Goal: Task Accomplishment & Management: Manage account settings

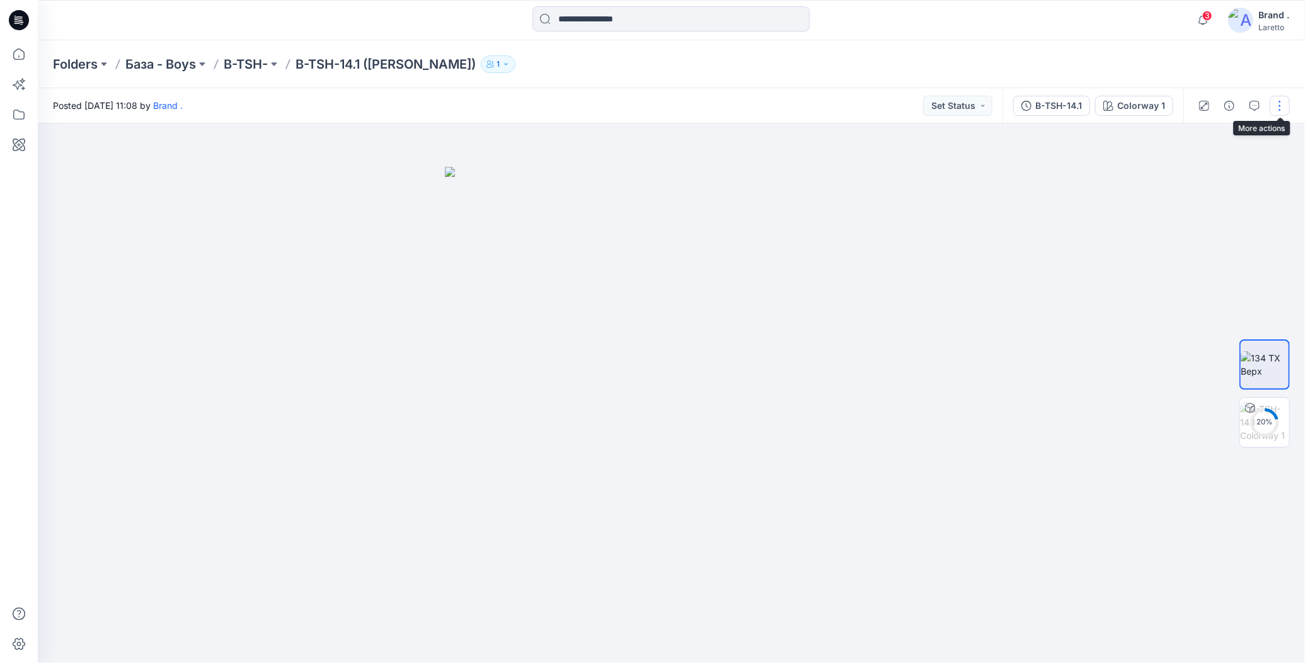
click at [1278, 105] on button "button" at bounding box center [1280, 106] width 20 height 20
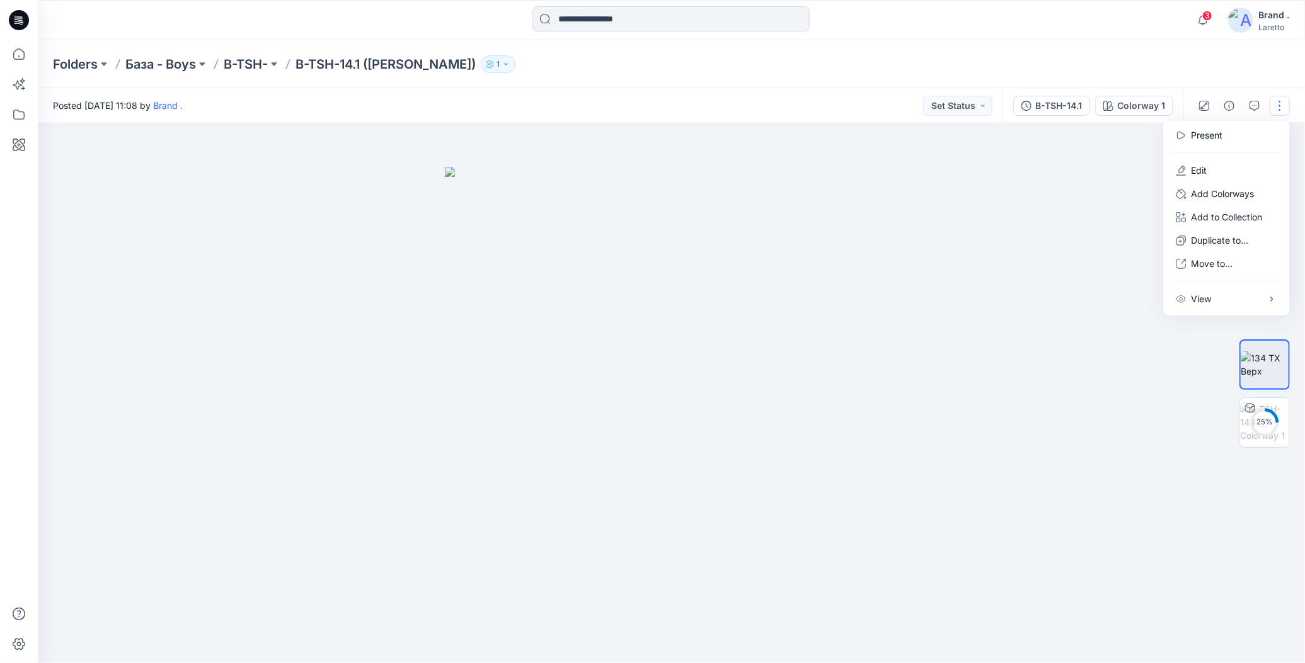
click at [1130, 66] on div "Folders База - Boys B-TSH- B-TSH-14.1 ([PERSON_NAME]) 1" at bounding box center [622, 64] width 1139 height 18
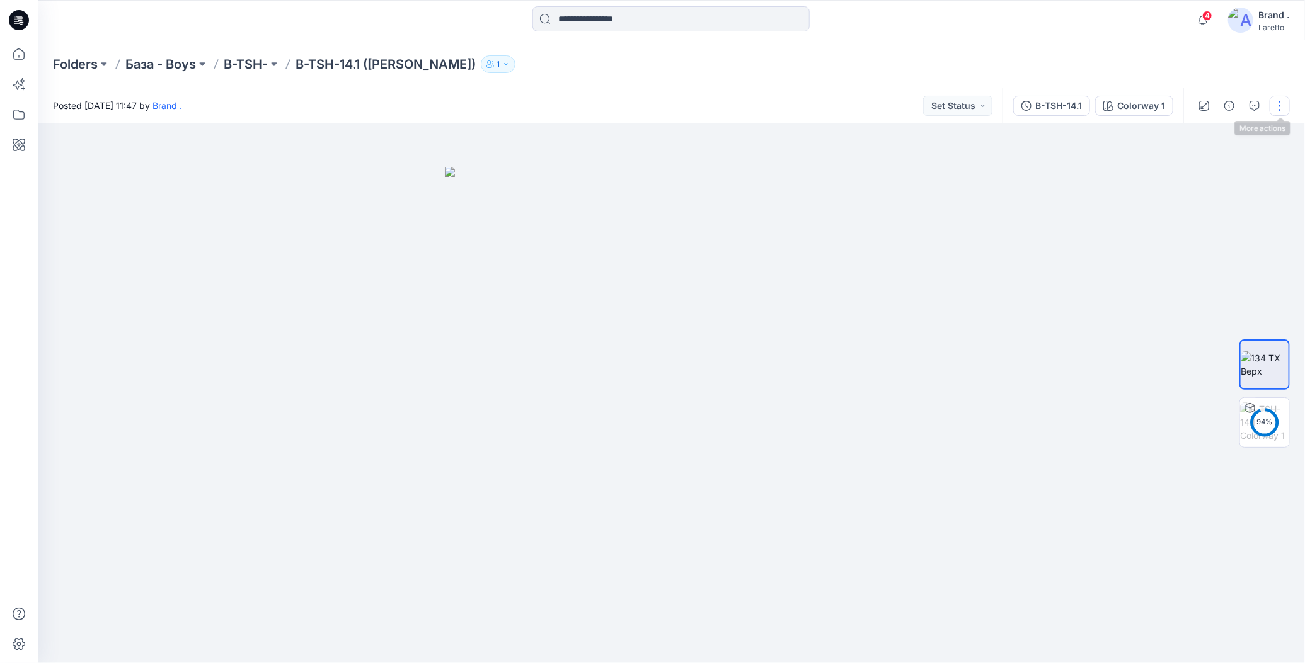
click at [1281, 109] on button "button" at bounding box center [1280, 106] width 20 height 20
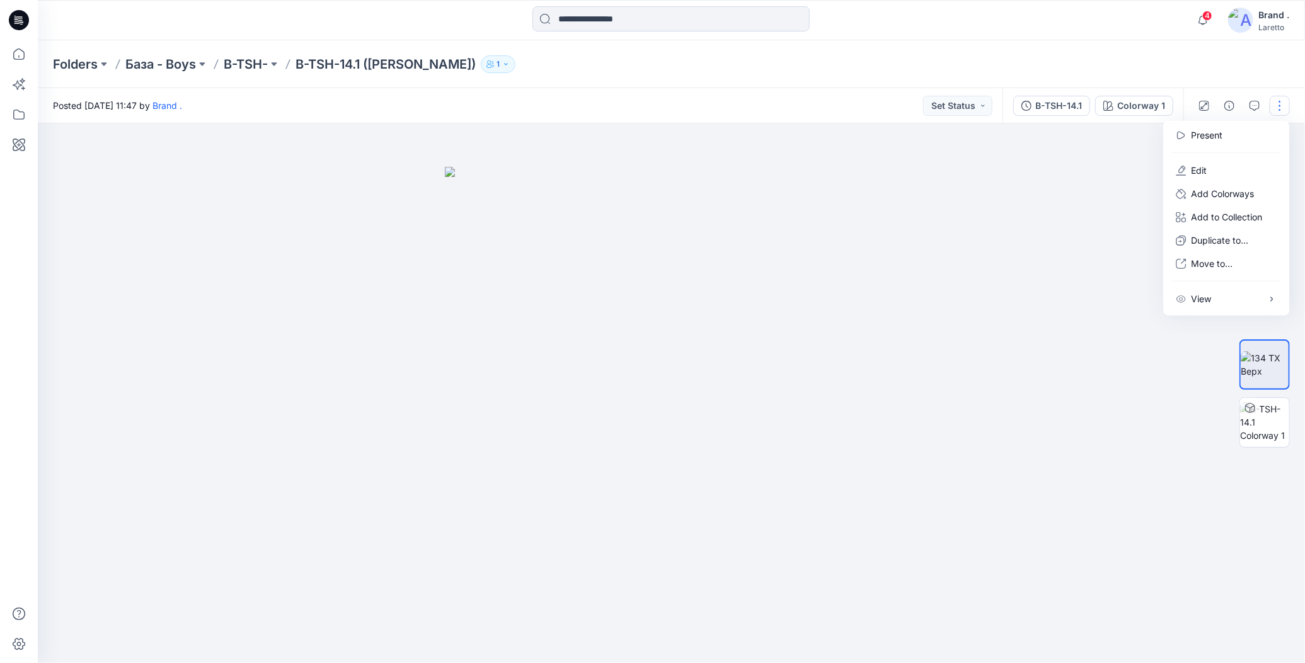
click at [991, 70] on div "Folders База - Boys B-TSH- B-TSH-14.1 ([PERSON_NAME]) 1" at bounding box center [622, 64] width 1139 height 18
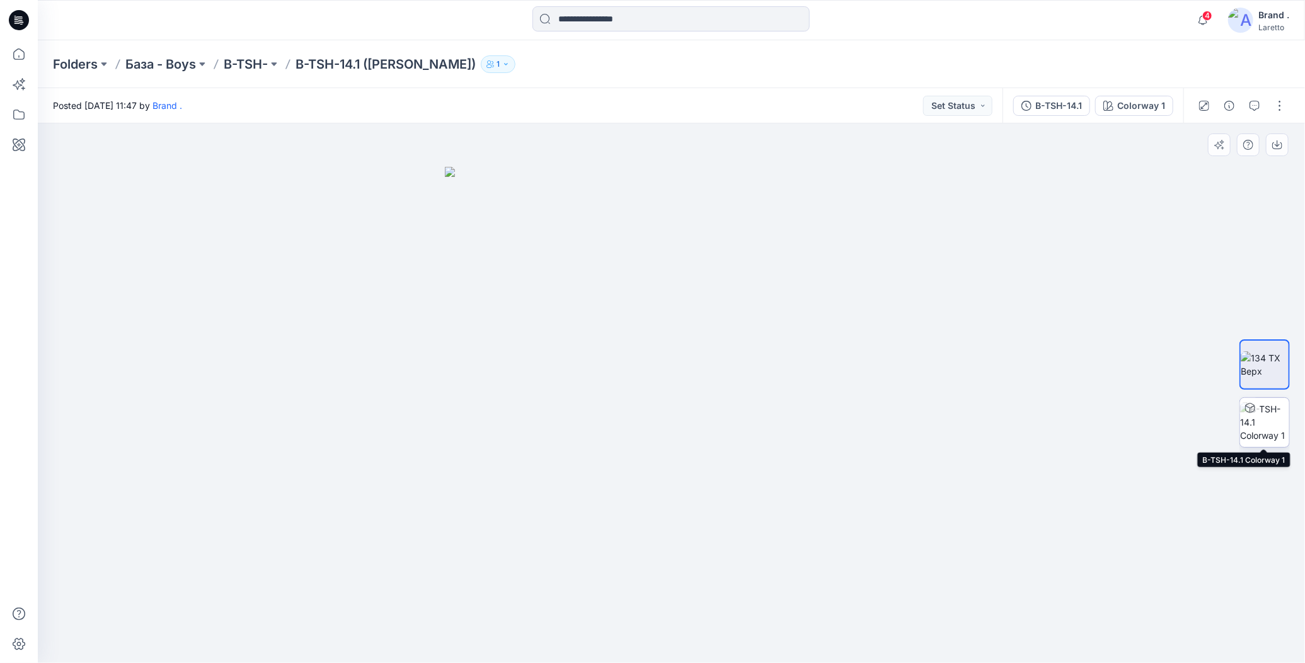
click at [1278, 422] on img at bounding box center [1264, 423] width 49 height 40
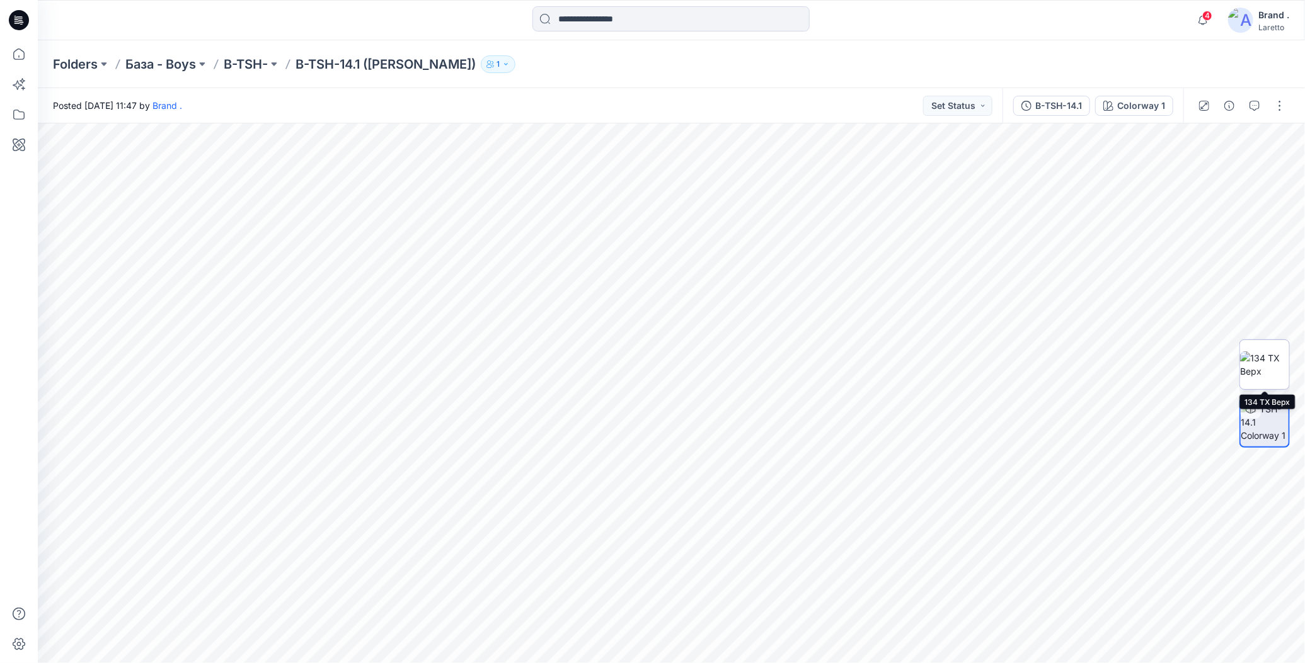
click at [1262, 367] on img at bounding box center [1264, 365] width 49 height 26
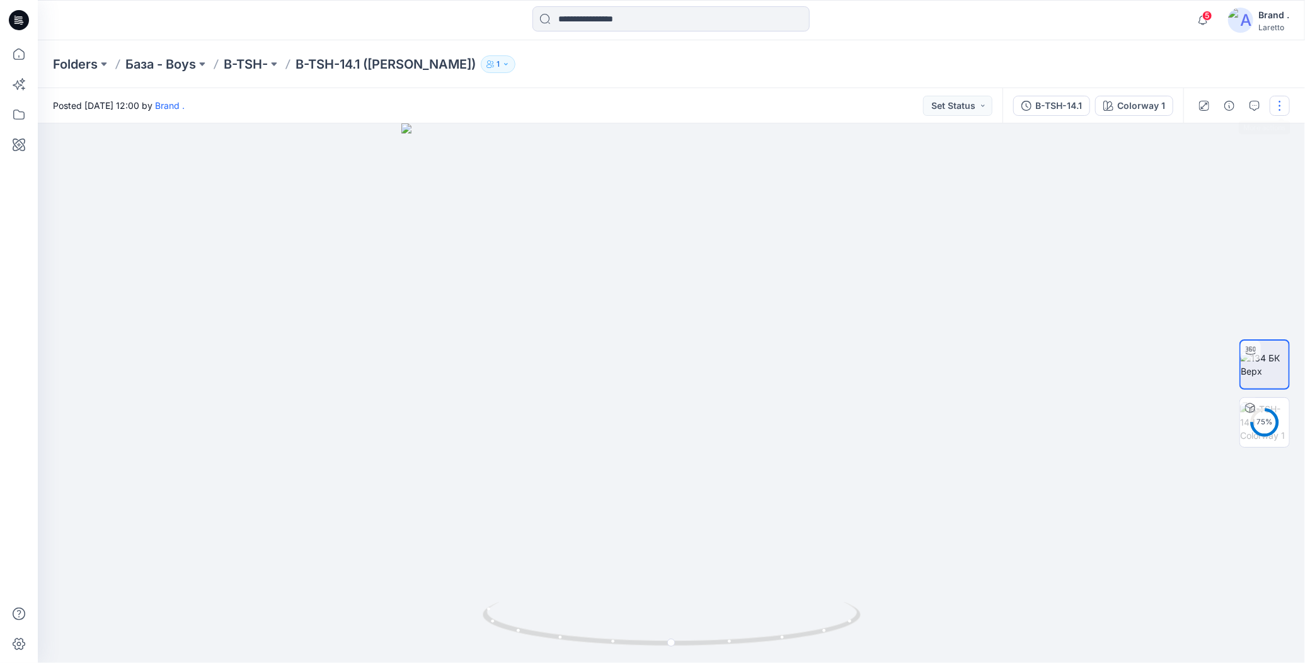
click at [1282, 101] on button "button" at bounding box center [1280, 106] width 20 height 20
click at [1086, 59] on div "Folders База - Boys B-TSH- B-TSH-14.1 ([PERSON_NAME]) 1" at bounding box center [622, 64] width 1139 height 18
click at [18, 23] on icon at bounding box center [17, 23] width 6 height 1
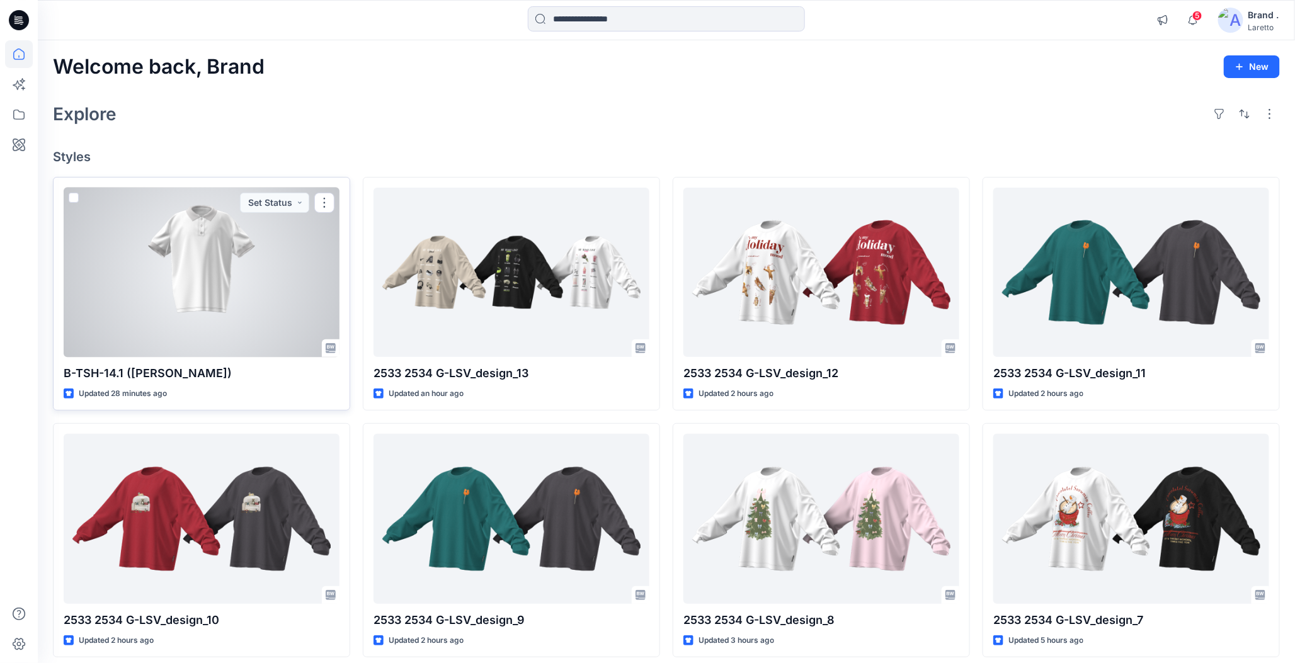
click at [229, 310] on div at bounding box center [202, 272] width 276 height 169
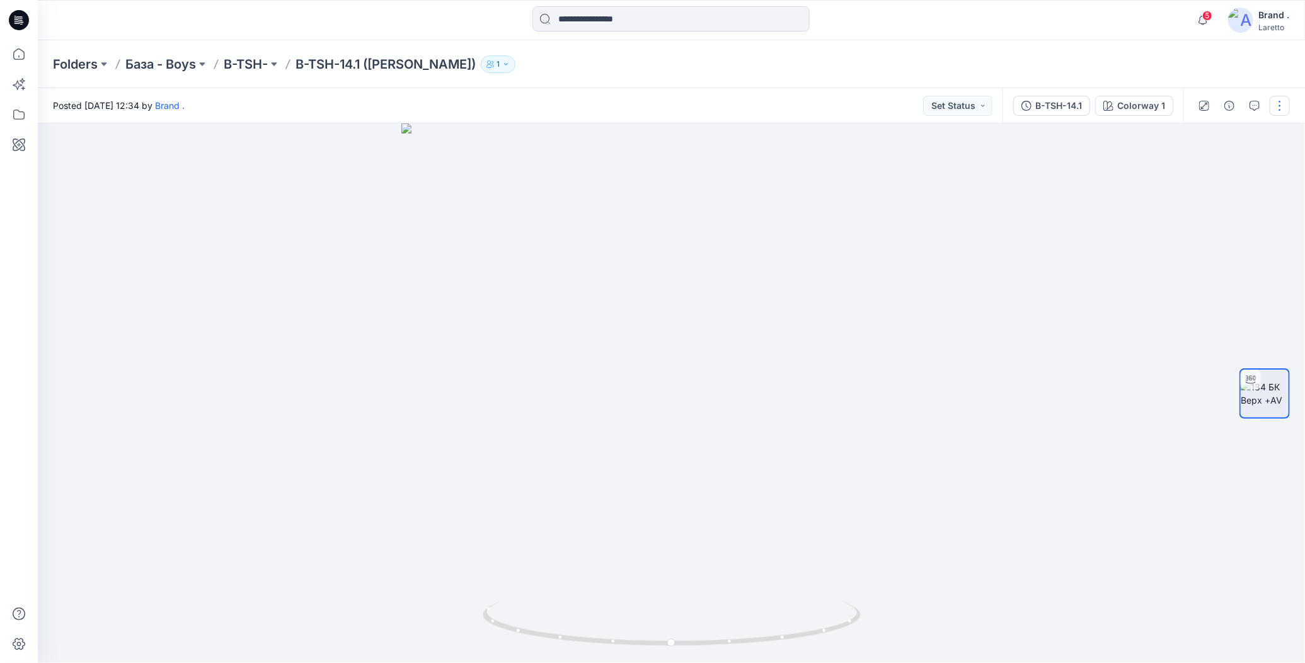
click at [1280, 105] on button "button" at bounding box center [1280, 106] width 20 height 20
click at [1110, 50] on div "Folders База - Boys B-TSH- B-TSH-14.1 (Пенье WFACE Пике) 1" at bounding box center [671, 64] width 1267 height 48
click at [1280, 105] on button "button" at bounding box center [1280, 106] width 20 height 20
click at [1059, 60] on div "Folders База - Boys B-TSH- B-TSH-14.1 (Пенье WFACE Пике) 1" at bounding box center [622, 64] width 1139 height 18
click at [1278, 103] on button "button" at bounding box center [1280, 106] width 20 height 20
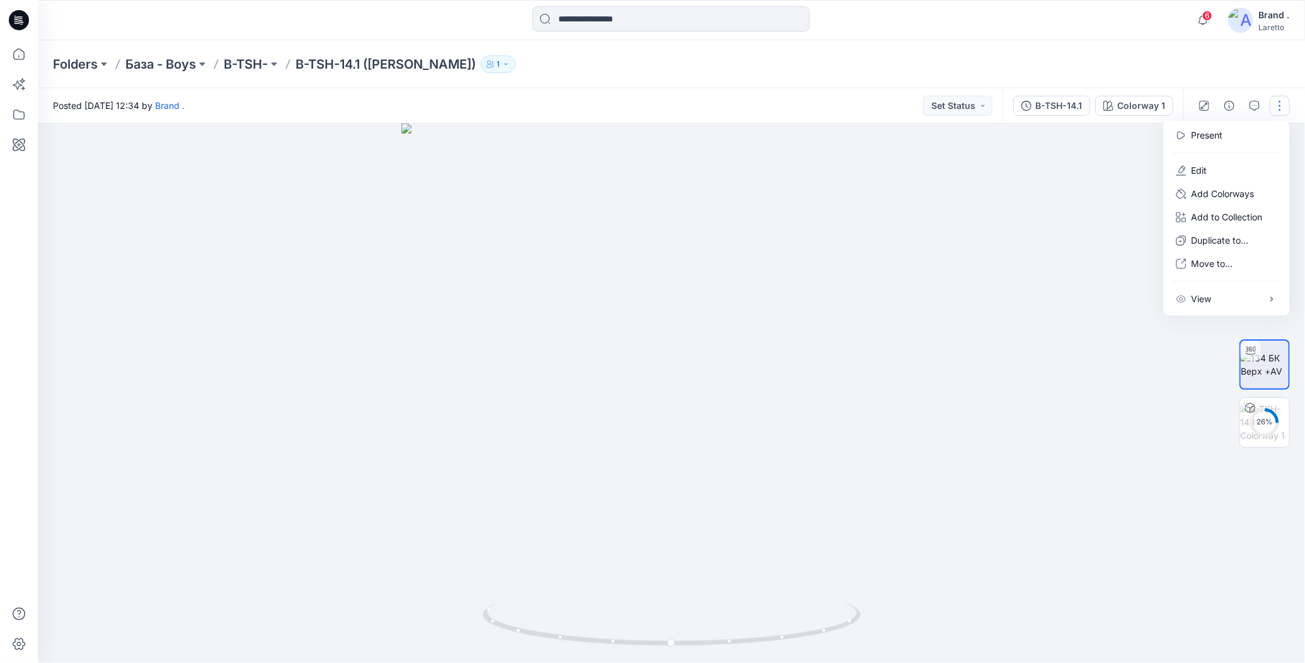
click at [990, 50] on div "Folders База - Boys B-TSH- B-TSH-14.1 ([PERSON_NAME]) 1" at bounding box center [671, 64] width 1267 height 48
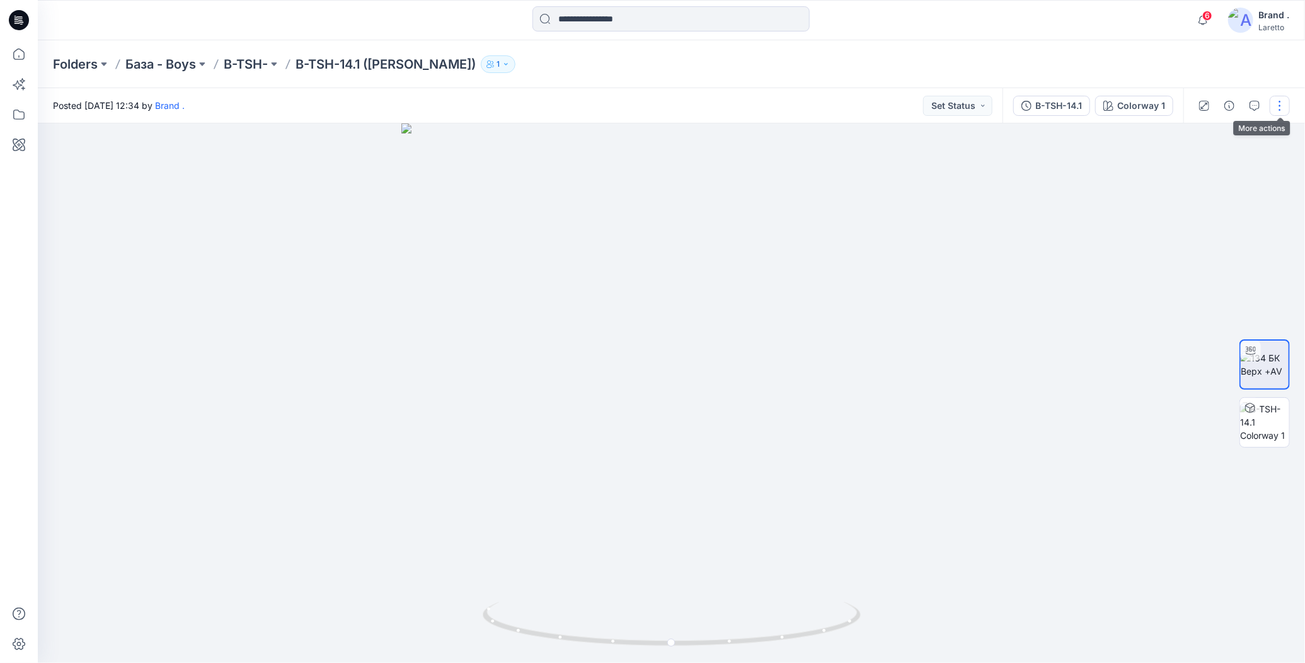
click at [1281, 106] on button "button" at bounding box center [1280, 106] width 20 height 20
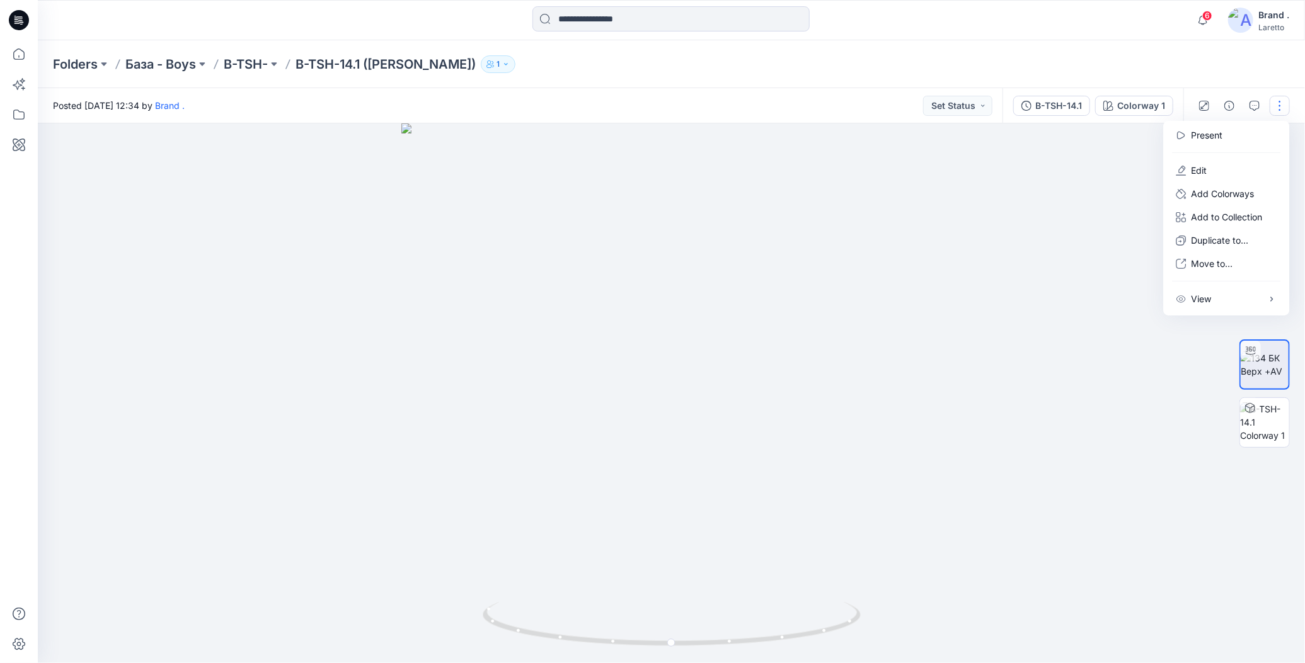
click at [729, 52] on div "Folders База - Boys B-TSH- B-TSH-14.1 ([PERSON_NAME]) 1" at bounding box center [671, 64] width 1267 height 48
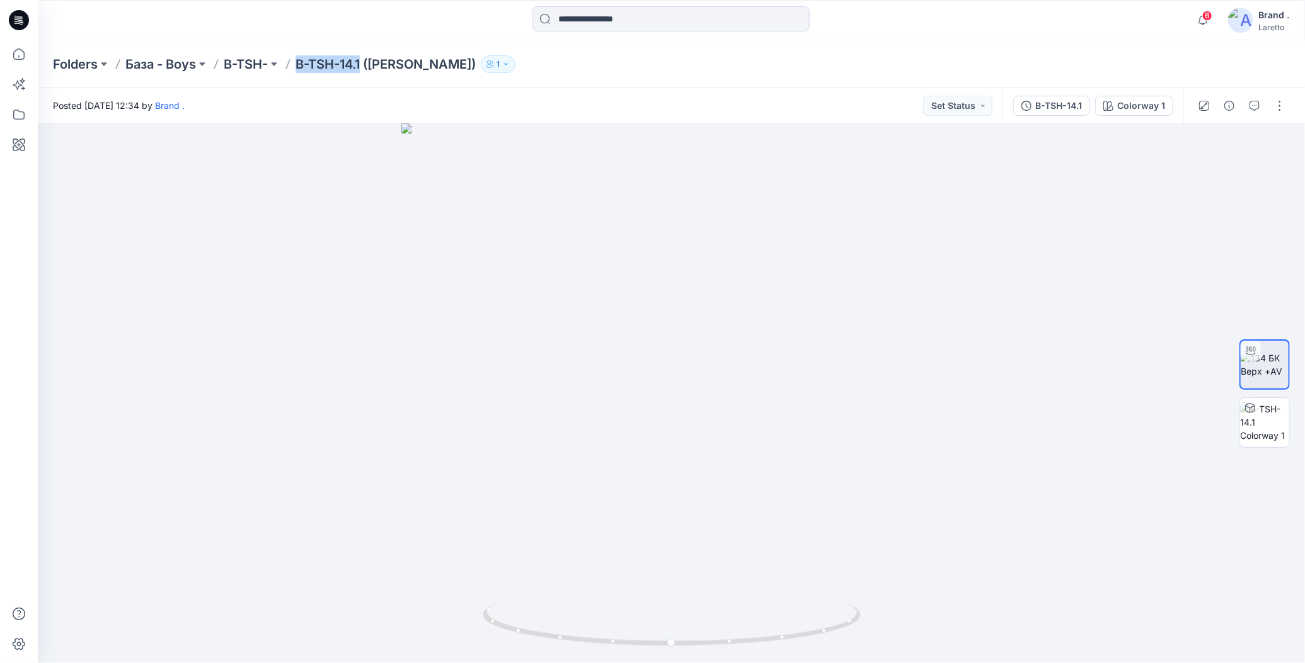
drag, startPoint x: 306, startPoint y: 51, endPoint x: 363, endPoint y: 62, distance: 58.4
click at [363, 62] on div "Folders База - Boys B-TSH- B-TSH-14.1 ([PERSON_NAME]) 1" at bounding box center [671, 64] width 1267 height 48
copy p "B-TSH-14.1"
click at [1281, 106] on button "button" at bounding box center [1280, 106] width 20 height 20
click at [1183, 166] on icon "button" at bounding box center [1181, 171] width 10 height 10
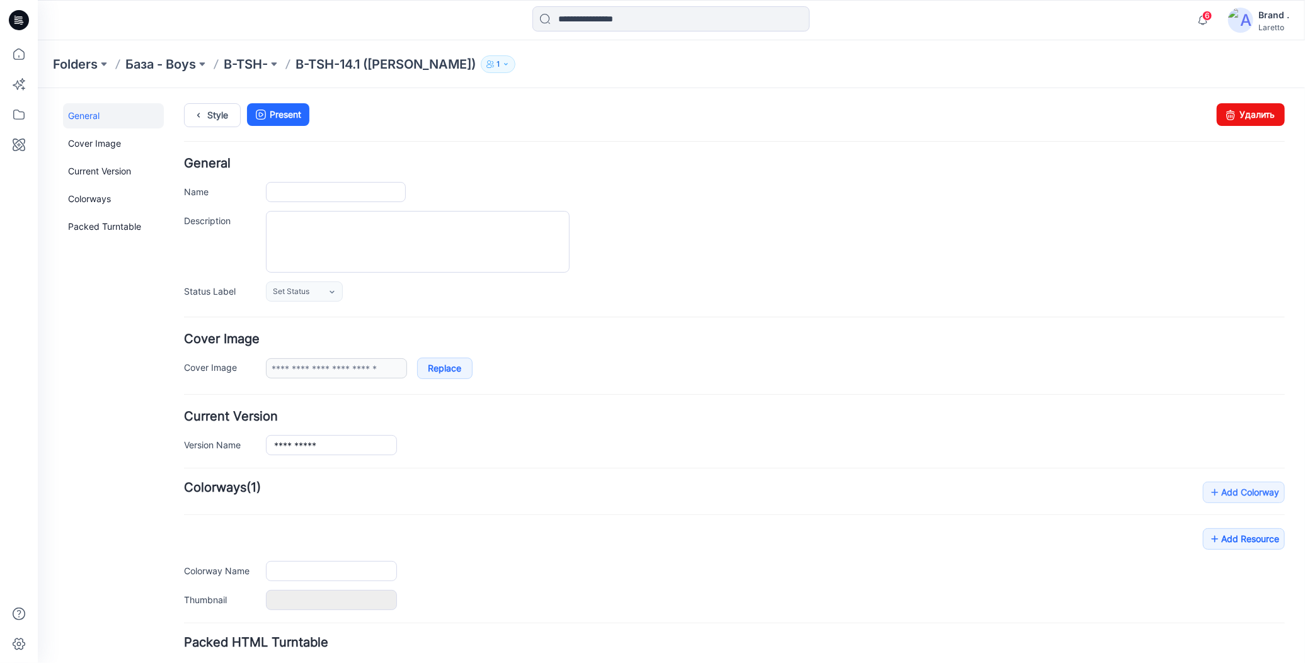
type input "**********"
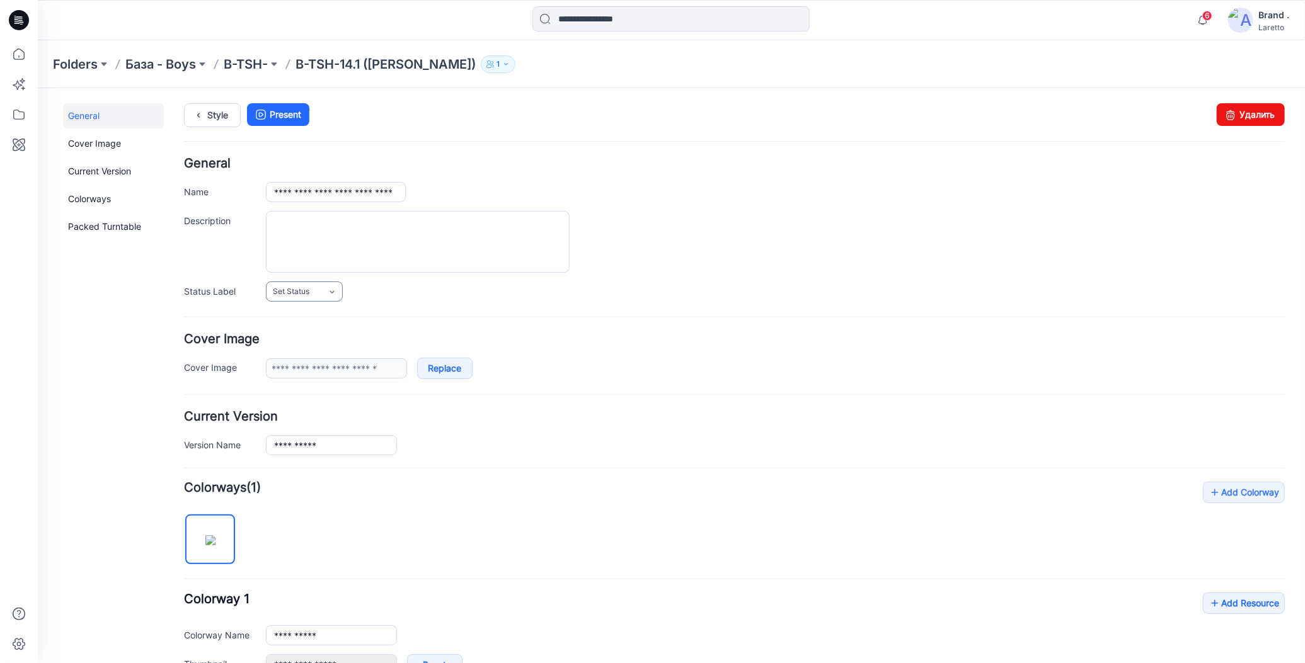
click at [325, 290] on link "Set Status" at bounding box center [303, 291] width 77 height 20
click at [320, 343] on link "Конструктор [PERSON_NAME]" at bounding box center [330, 345] width 125 height 26
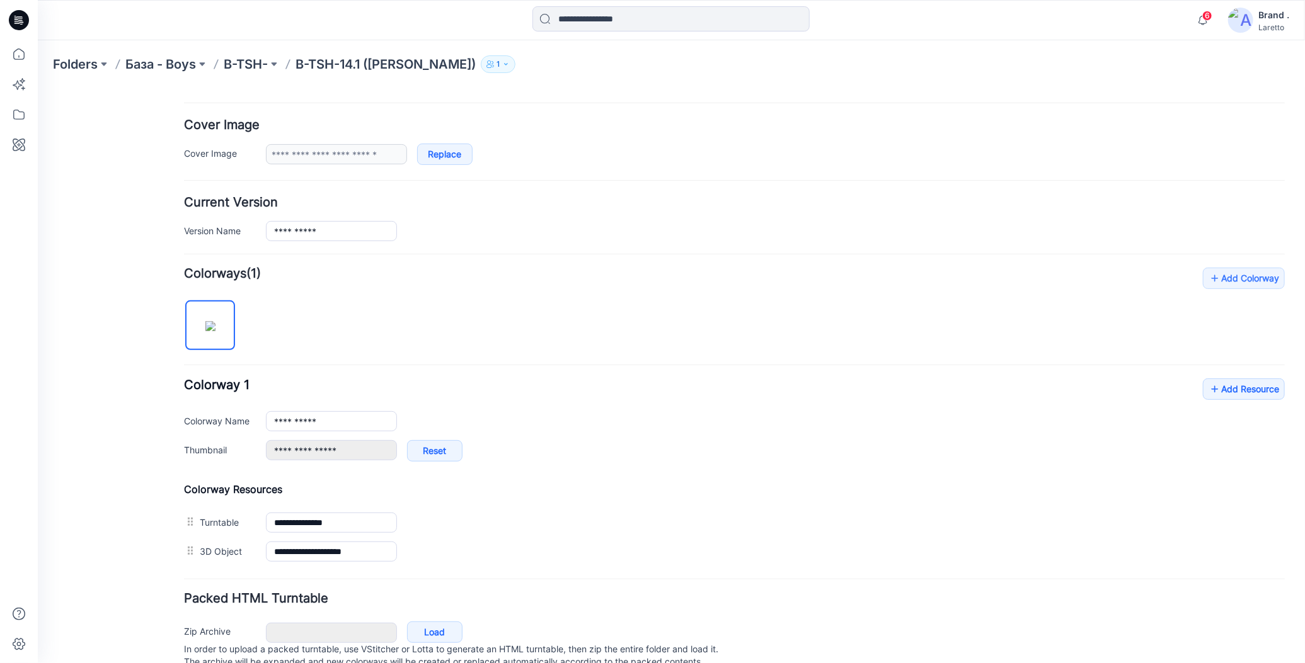
scroll to position [252, 0]
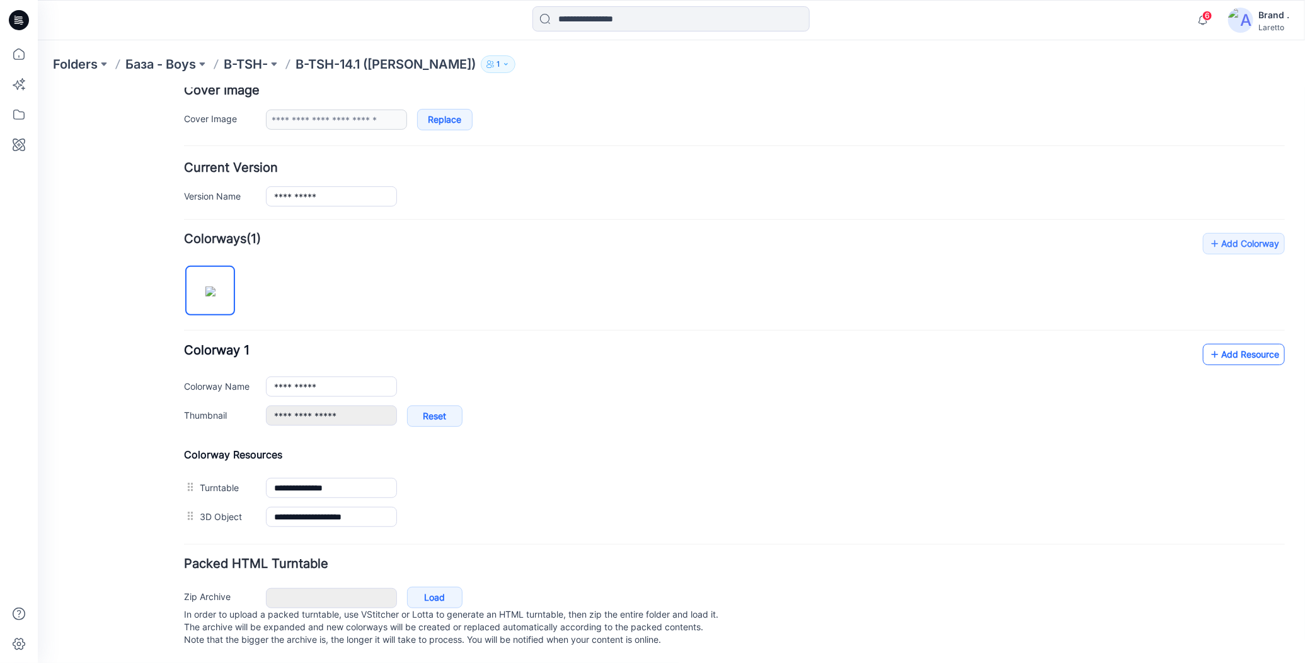
click at [1208, 350] on icon at bounding box center [1214, 354] width 13 height 20
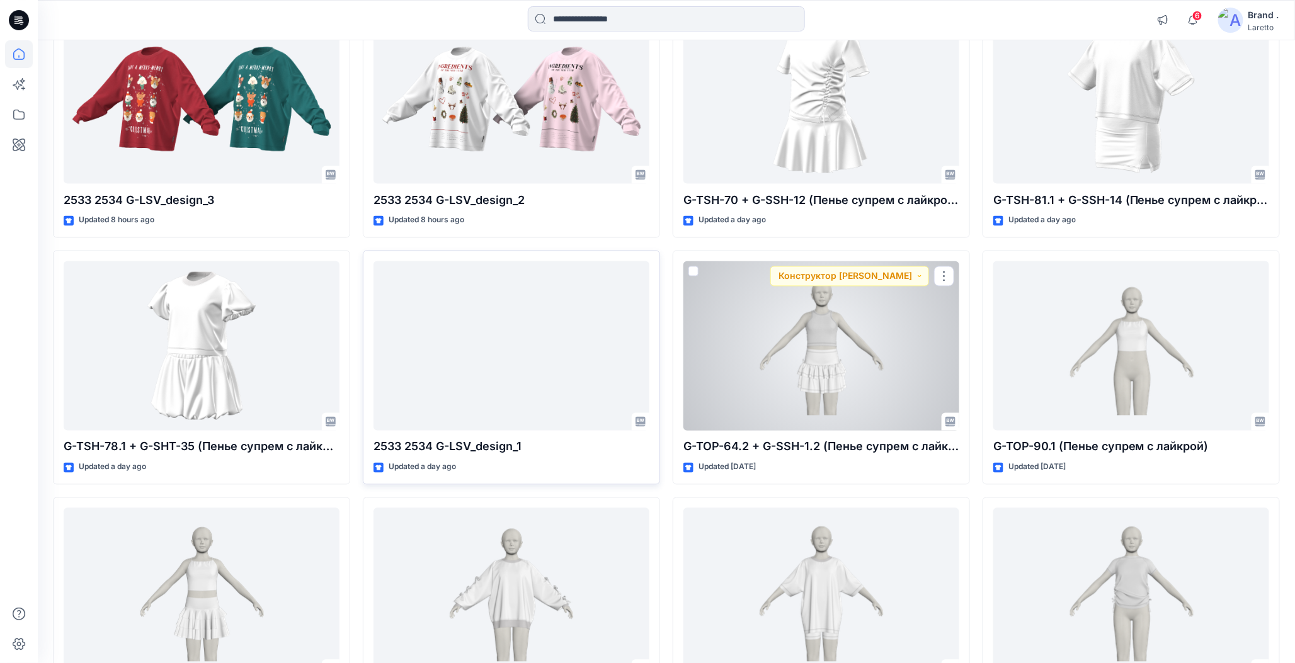
scroll to position [931, 0]
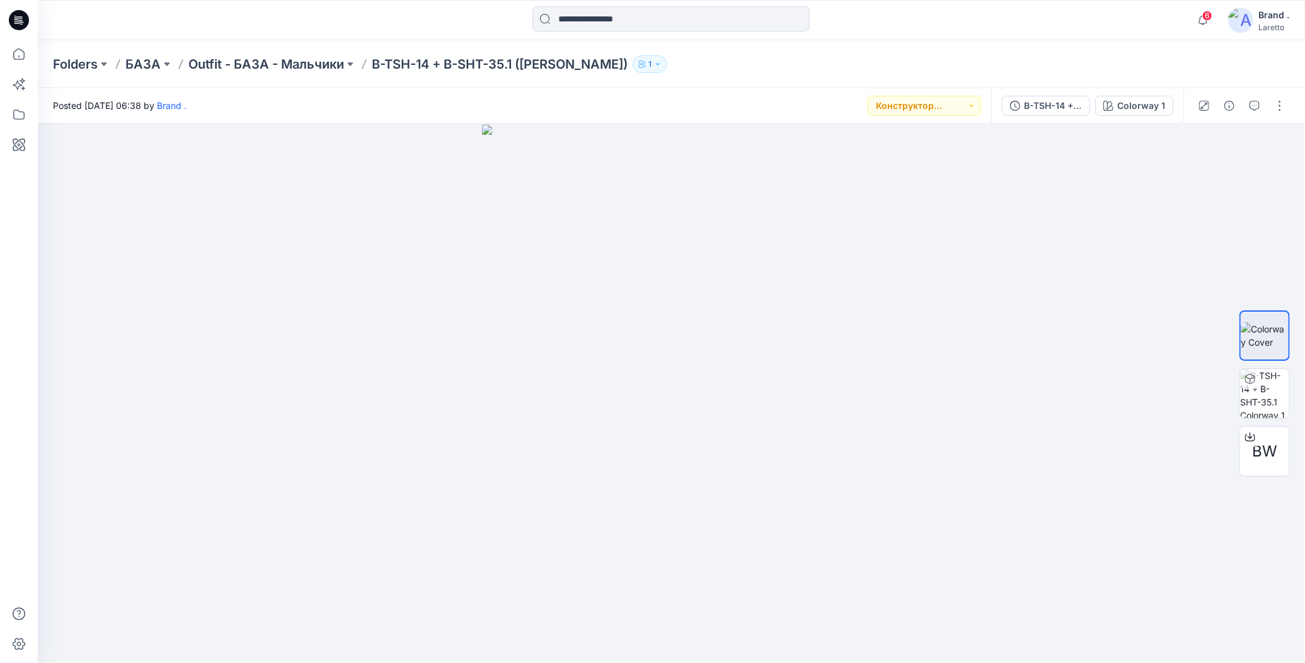
click at [812, 72] on div "Folders БАЗА Outfit - БАЗА - Мальчики B-TSH-14 + B-SHT-35.1 (Пенье WFACE Пике) 1" at bounding box center [622, 64] width 1139 height 18
click at [996, 57] on div "Folders БАЗА Outfit - БАЗА - Мальчики B-TSH-14 + B-SHT-35.1 (Пенье WFACE Пике) 1" at bounding box center [622, 64] width 1139 height 18
drag, startPoint x: 669, startPoint y: 642, endPoint x: 842, endPoint y: 396, distance: 301.2
click at [1052, 624] on div at bounding box center [671, 393] width 1267 height 540
click at [1279, 104] on button "button" at bounding box center [1280, 106] width 20 height 20
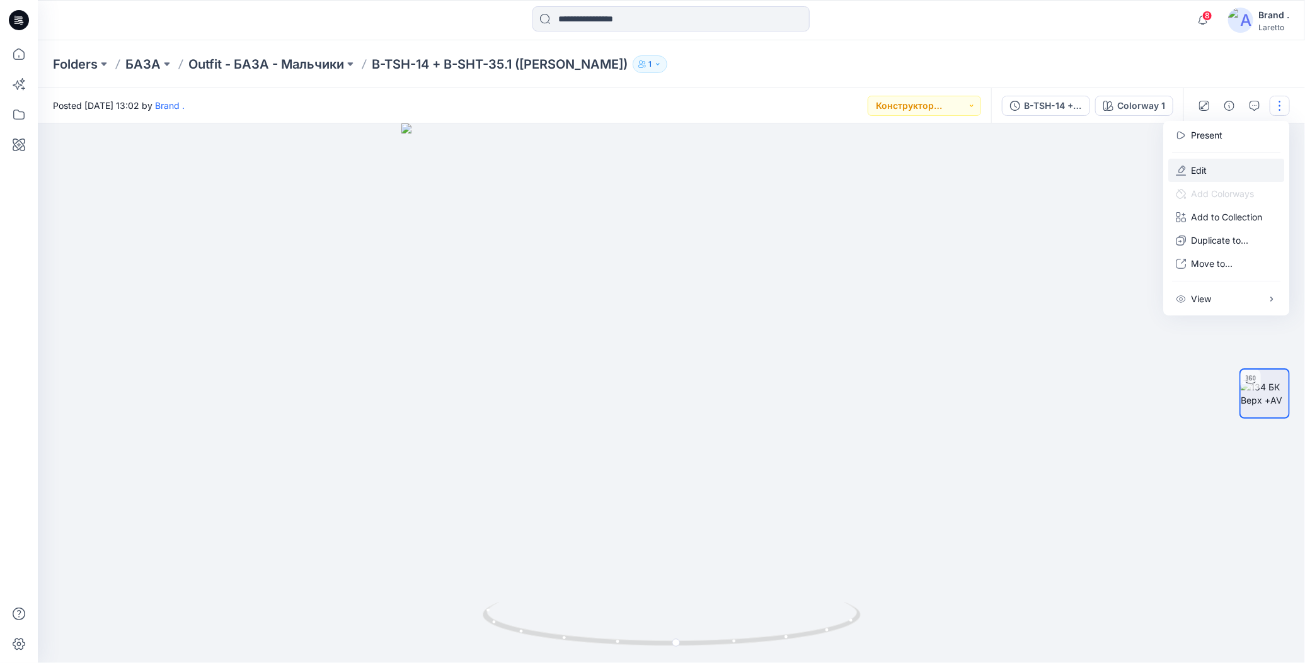
click at [1182, 169] on icon "button" at bounding box center [1181, 171] width 10 height 10
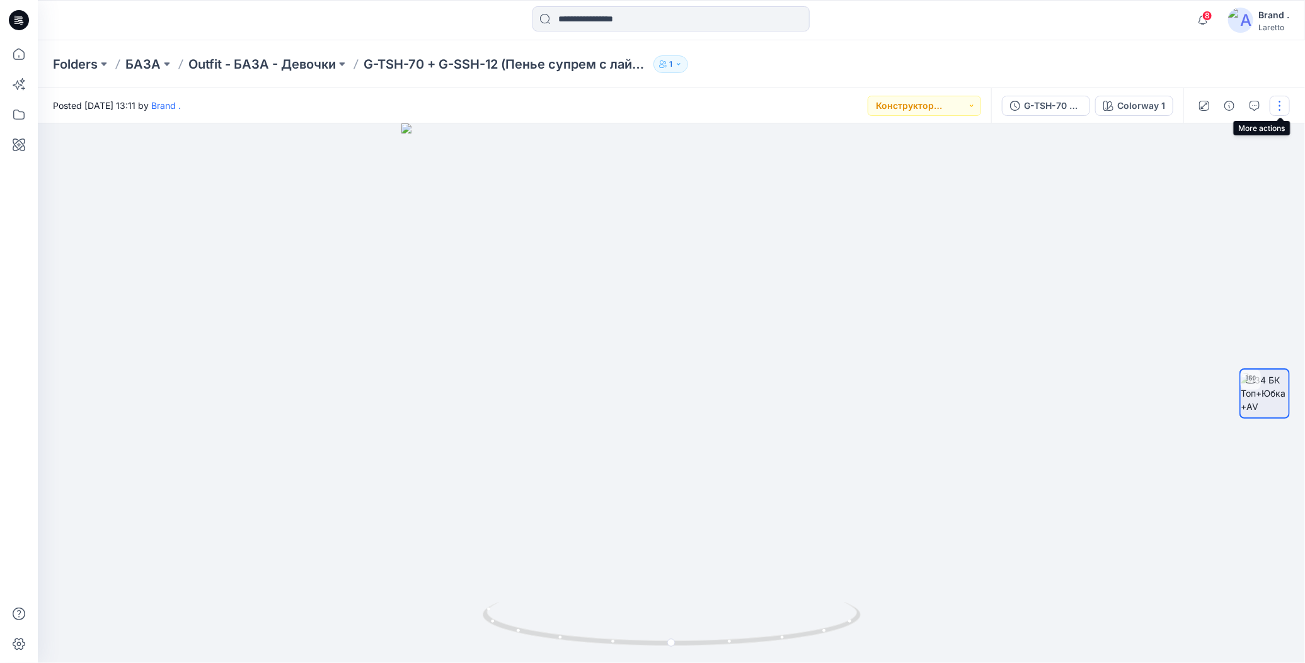
click at [1279, 106] on button "button" at bounding box center [1280, 106] width 20 height 20
click at [1185, 168] on icon "button" at bounding box center [1182, 170] width 7 height 8
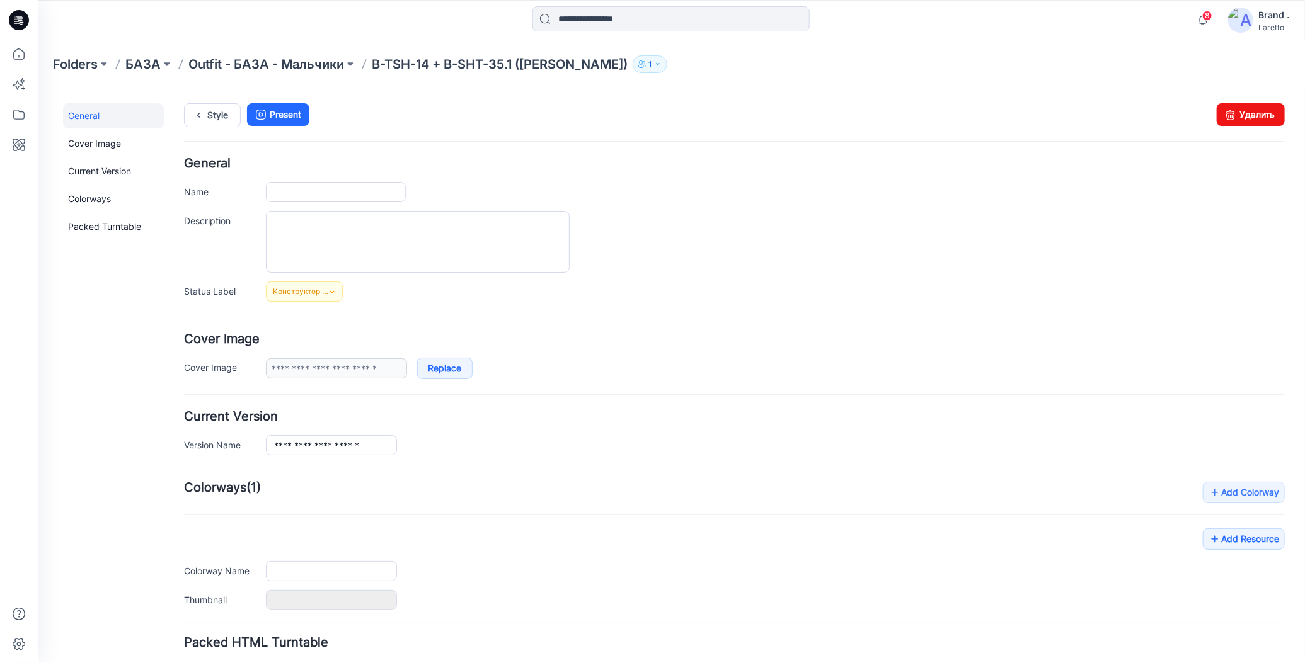
type input "**********"
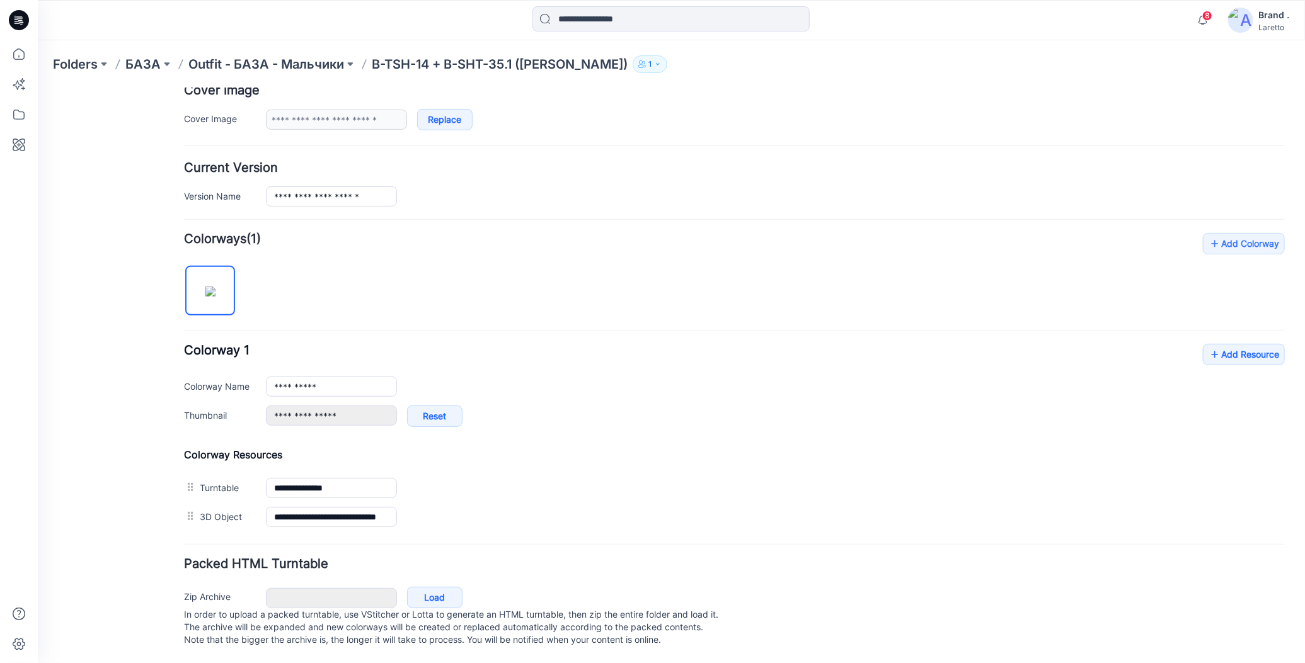
scroll to position [255, 0]
click at [1208, 344] on icon at bounding box center [1214, 354] width 13 height 20
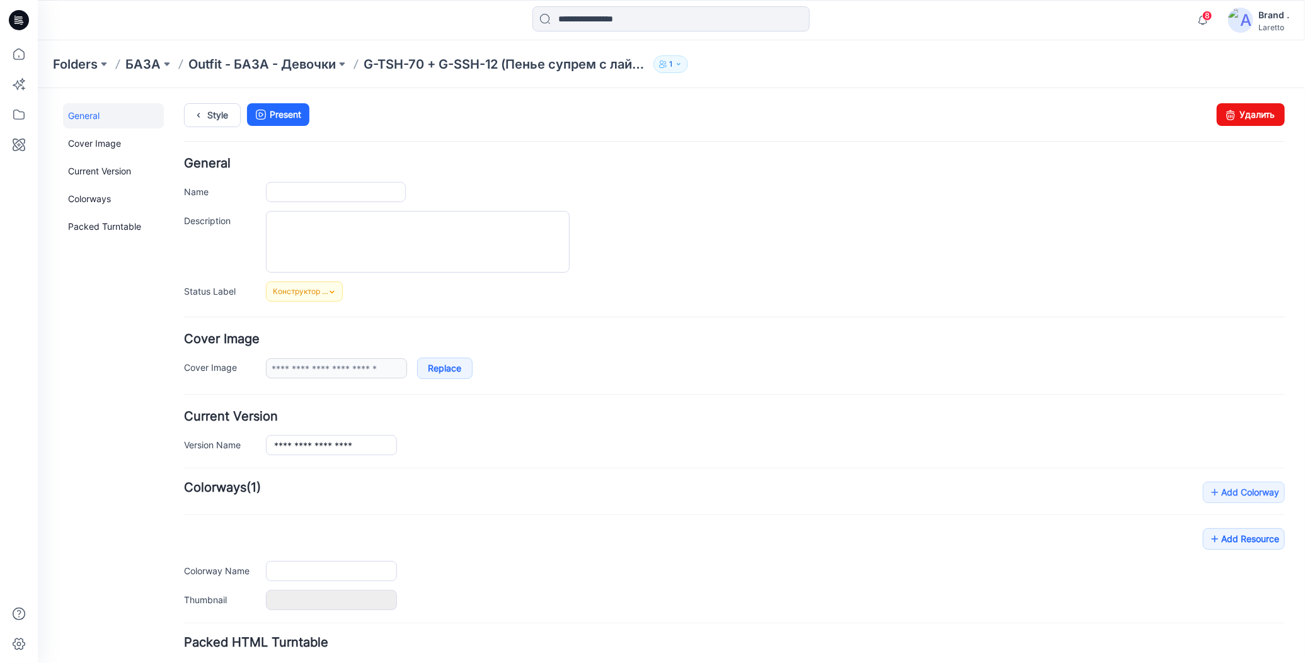
type input "**********"
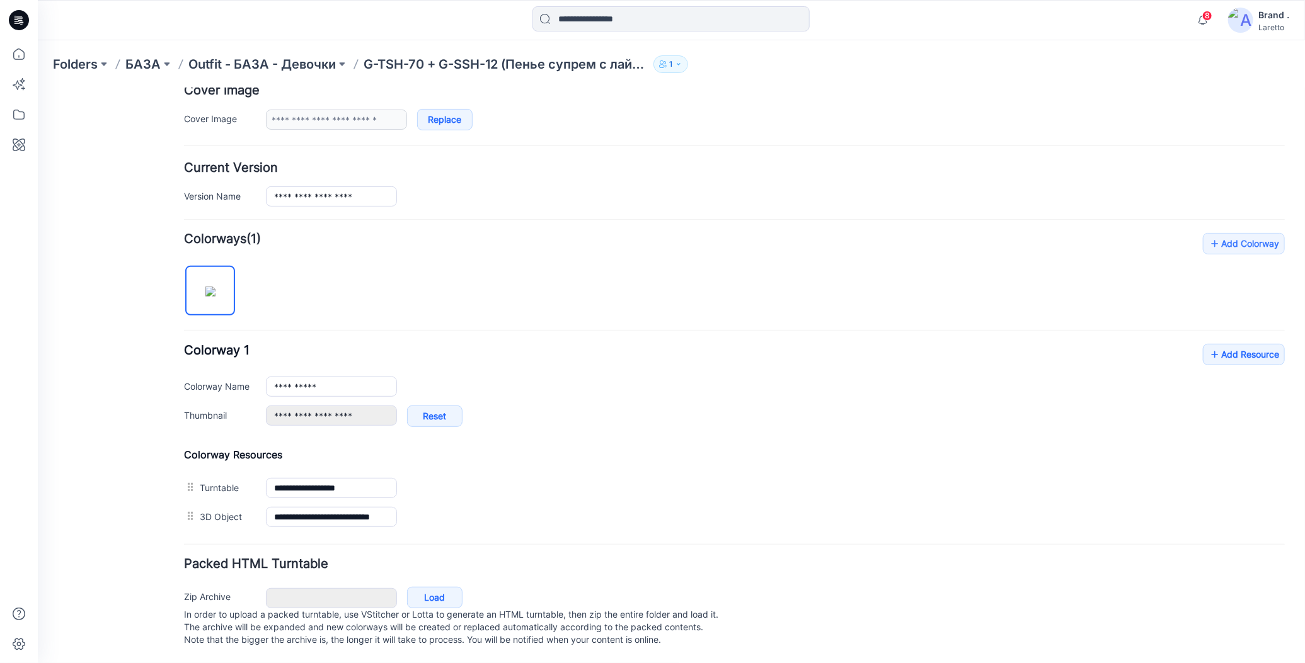
scroll to position [252, 0]
click at [1208, 352] on icon at bounding box center [1214, 354] width 13 height 20
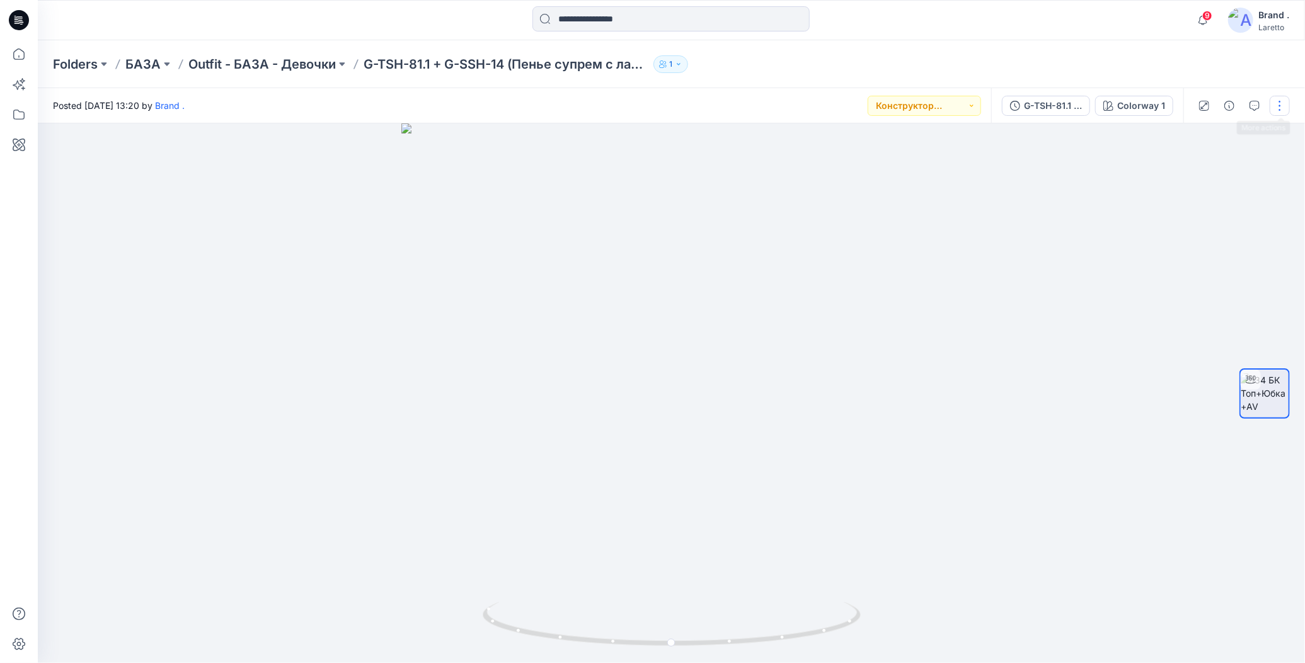
click at [1280, 114] on button "button" at bounding box center [1280, 106] width 20 height 20
click at [1180, 168] on icon "button" at bounding box center [1182, 170] width 7 height 8
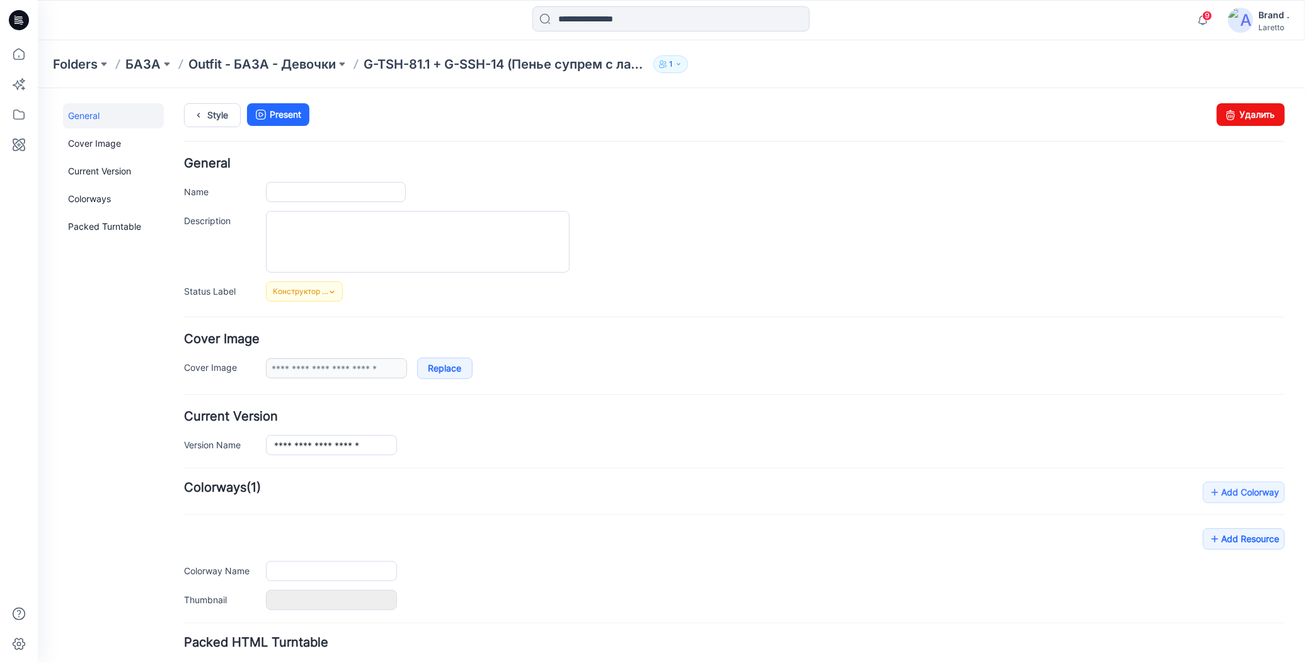
type input "**********"
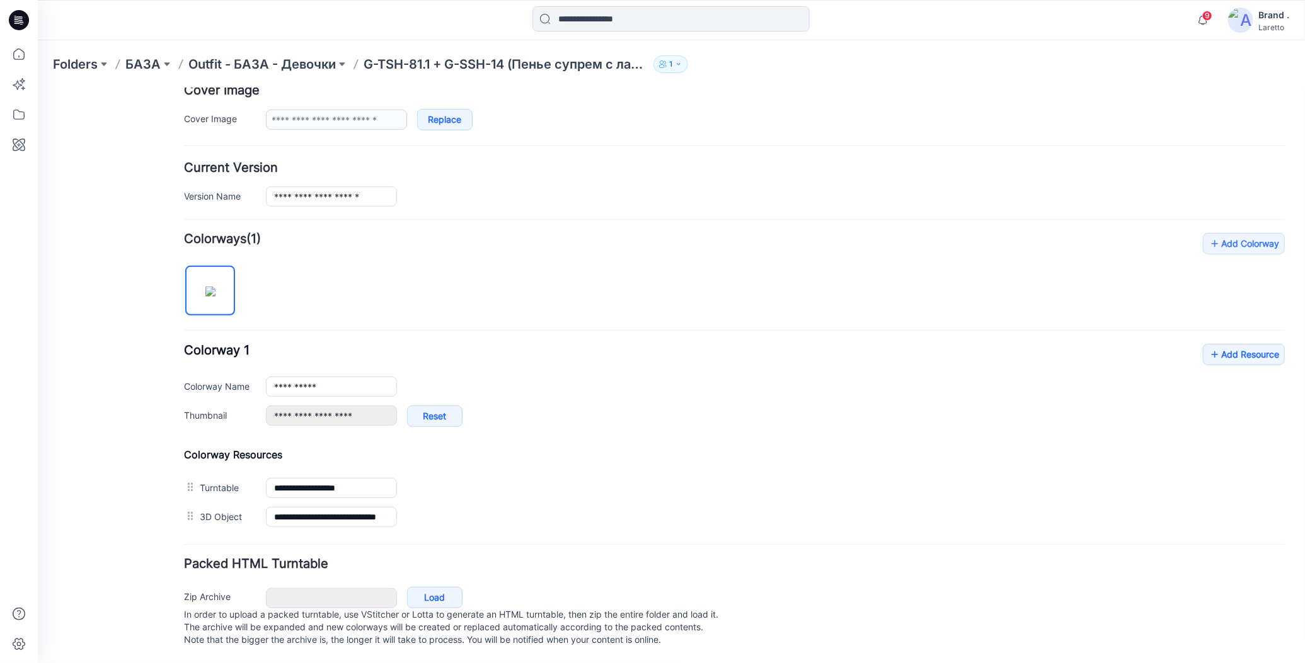
scroll to position [255, 0]
click at [1208, 344] on icon at bounding box center [1214, 354] width 13 height 20
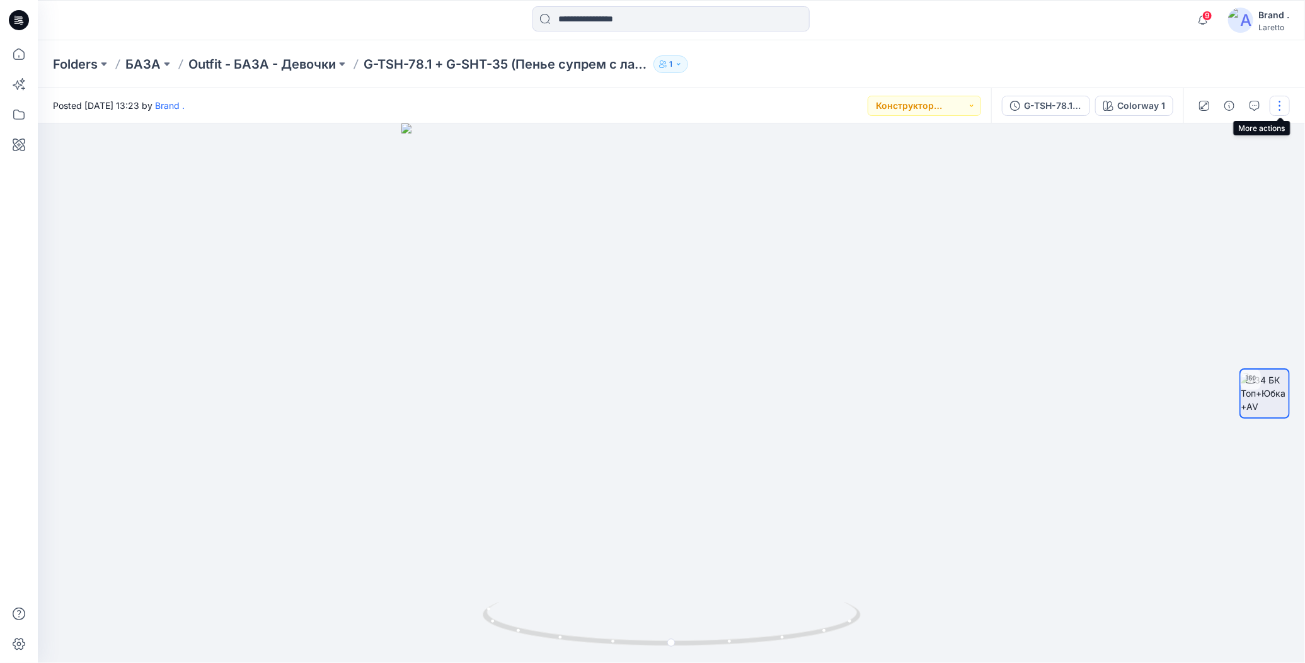
click at [1282, 106] on button "button" at bounding box center [1280, 106] width 20 height 20
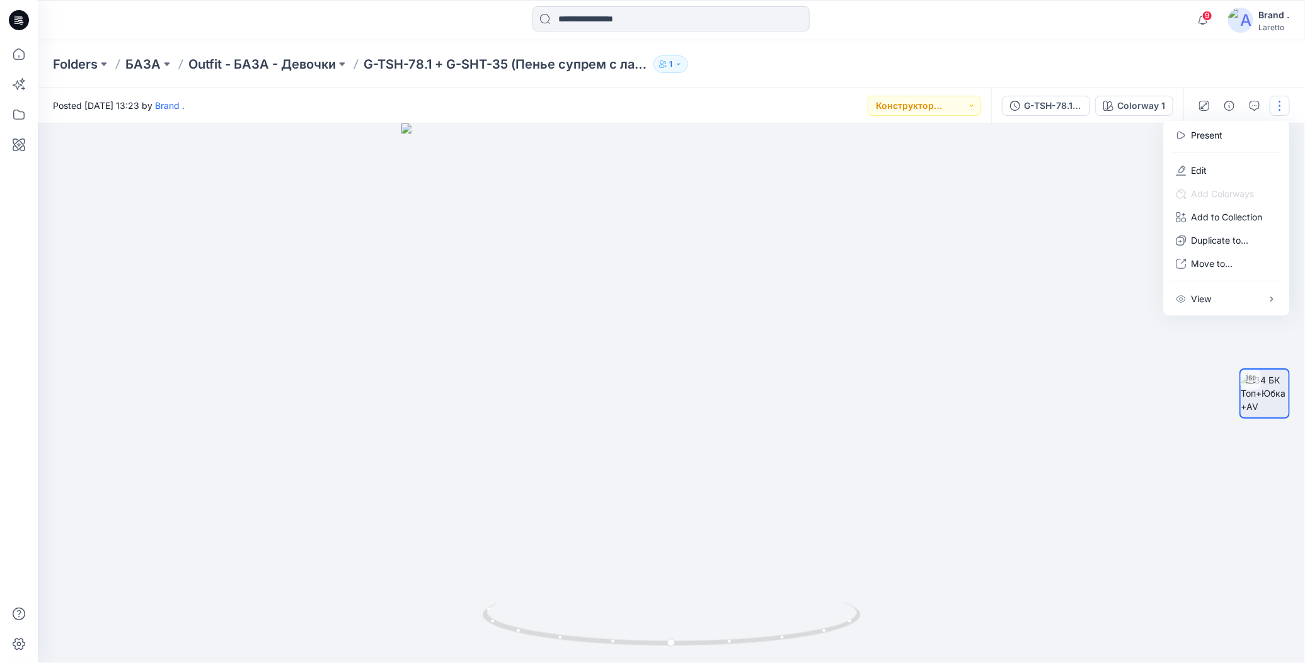
click at [1023, 69] on div "Folders БАЗА Outfit - БАЗА - Девочки G-TSH-78.1 + G-SHT-35 (Пенье супрем с лайк…" at bounding box center [622, 64] width 1139 height 18
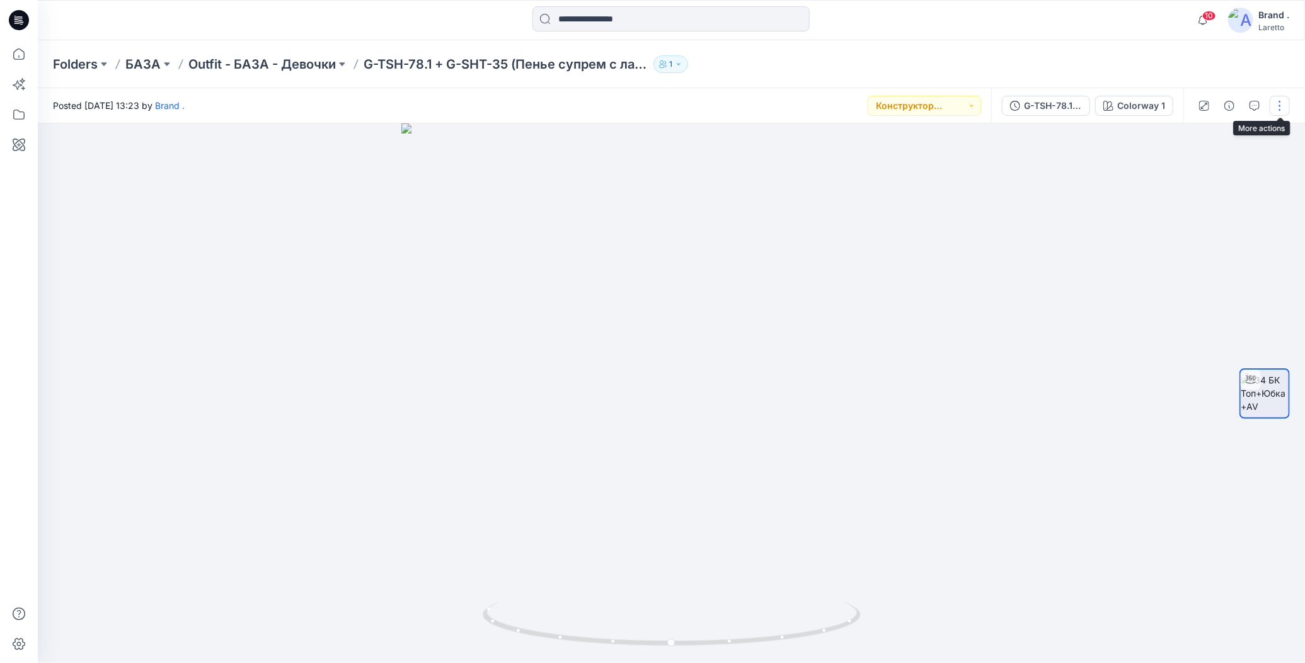
click at [1280, 106] on button "button" at bounding box center [1280, 106] width 20 height 20
click at [1181, 172] on icon "button" at bounding box center [1181, 171] width 10 height 10
click at [1278, 105] on button "button" at bounding box center [1280, 106] width 20 height 20
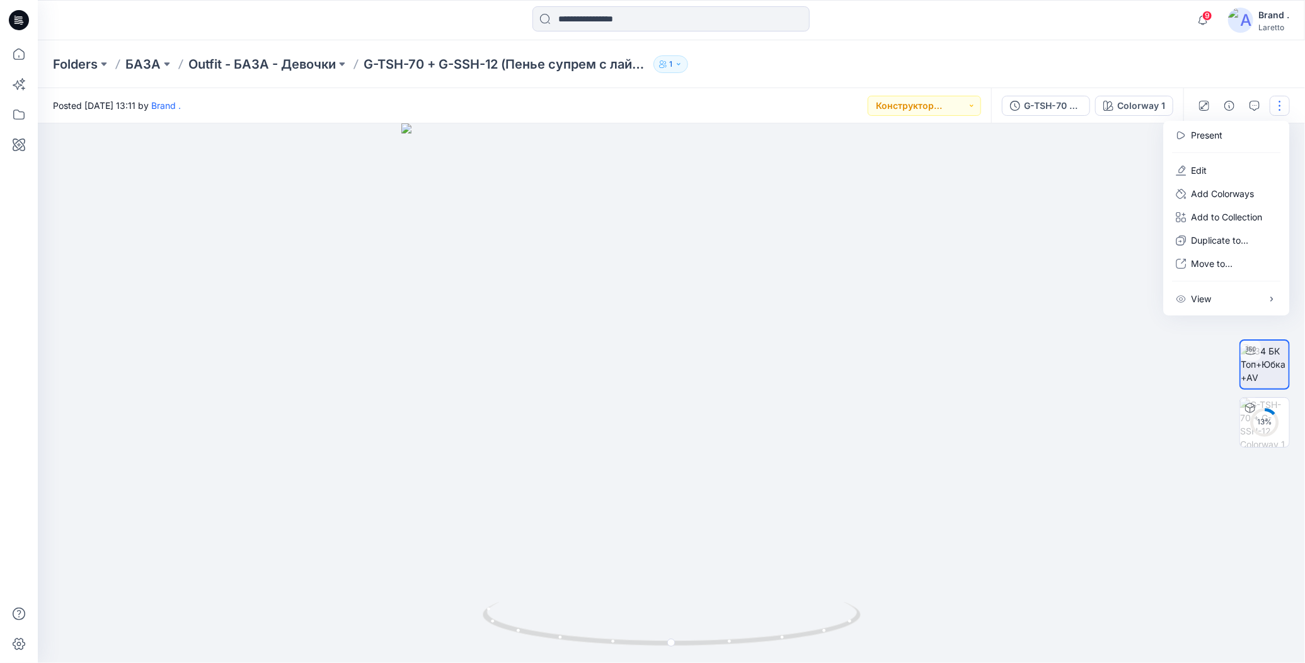
click at [1154, 71] on div "Folders БАЗА Outfit - БАЗА - Девочки G-TSH-70 + G-SSH-12 (Пенье супрем с лайкро…" at bounding box center [622, 64] width 1139 height 18
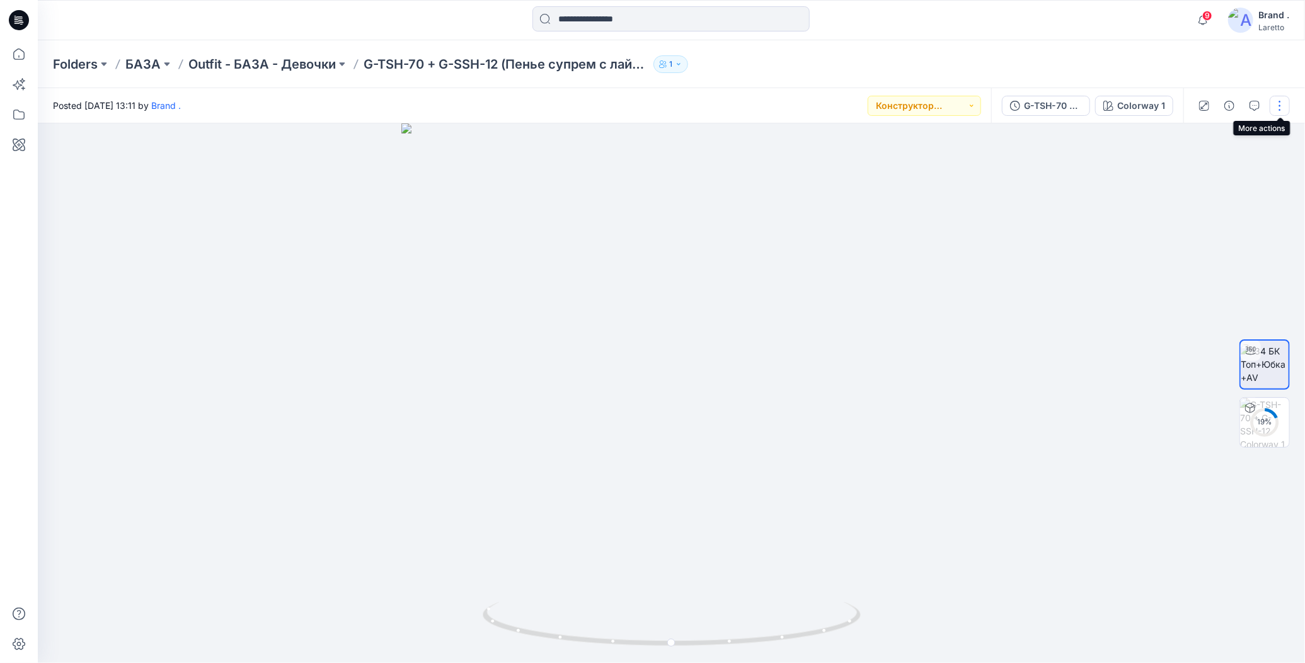
click at [1278, 108] on button "button" at bounding box center [1280, 106] width 20 height 20
click at [1179, 169] on icon "button" at bounding box center [1181, 171] width 10 height 10
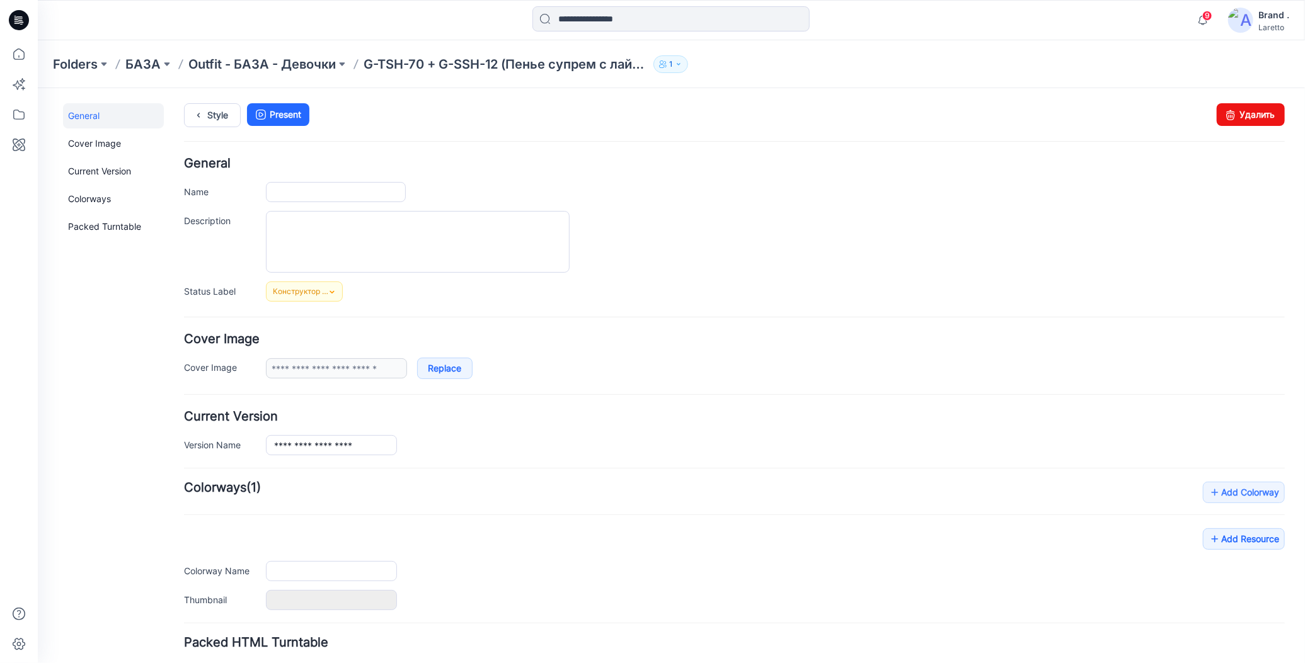
type input "**********"
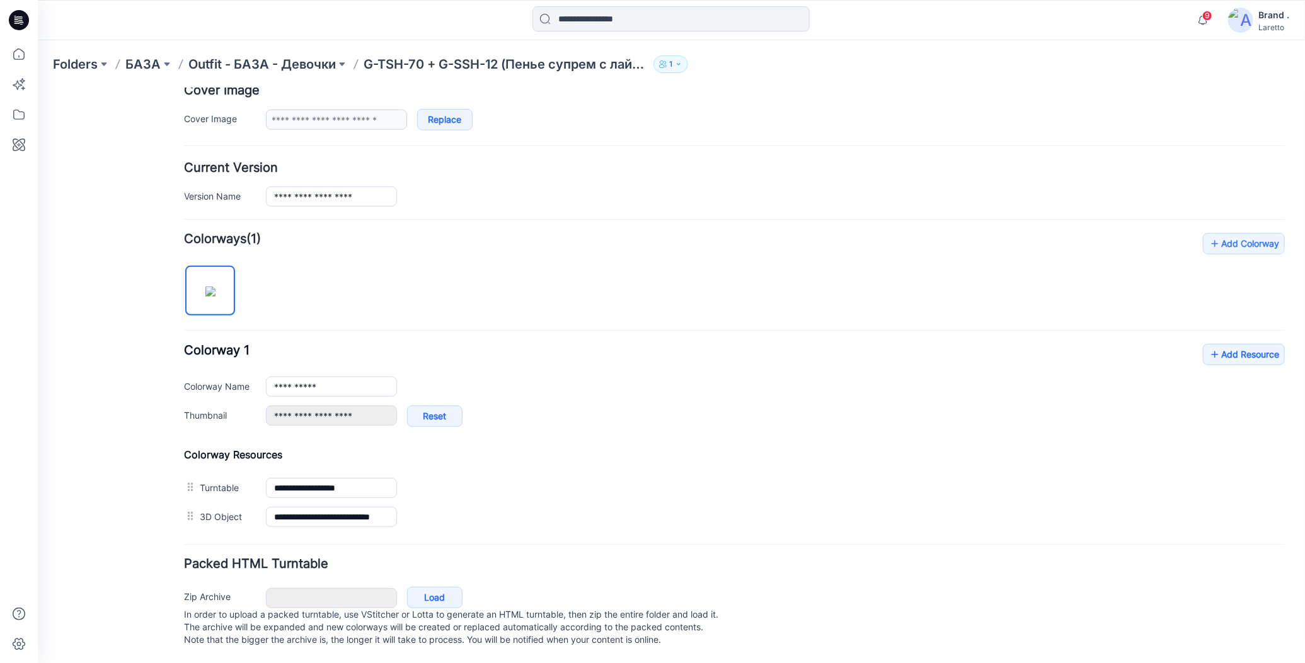
scroll to position [255, 0]
click at [1208, 344] on icon at bounding box center [1214, 354] width 13 height 20
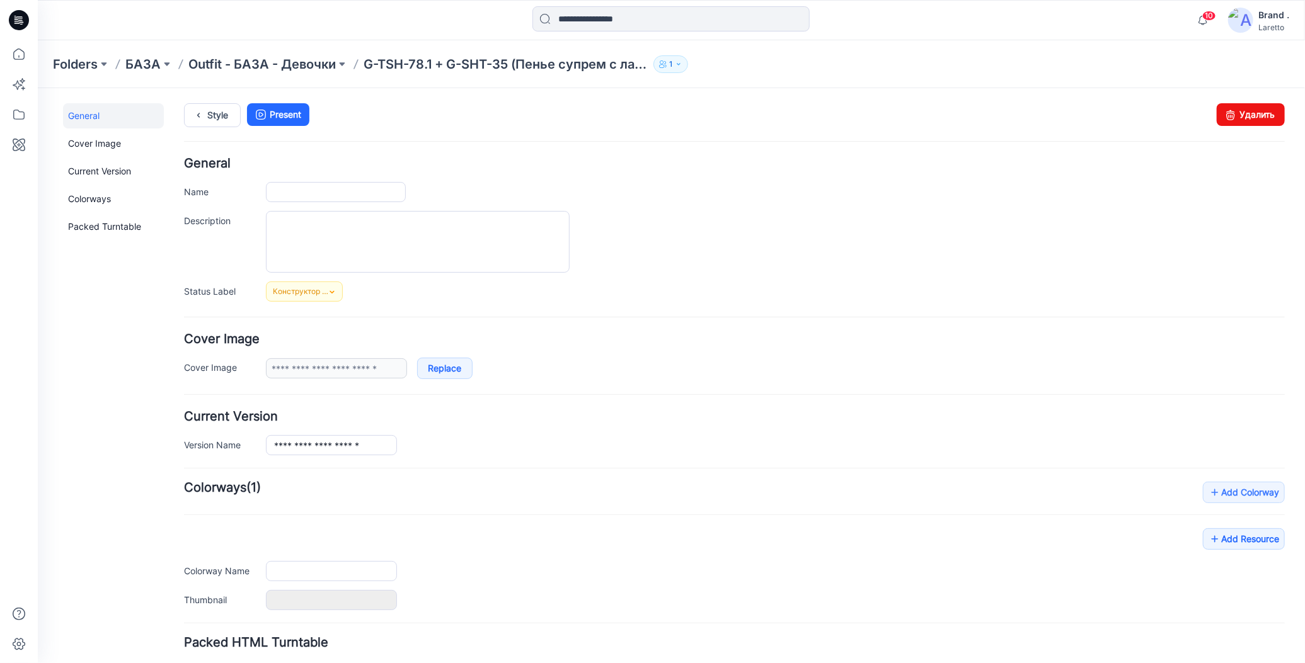
type input "**********"
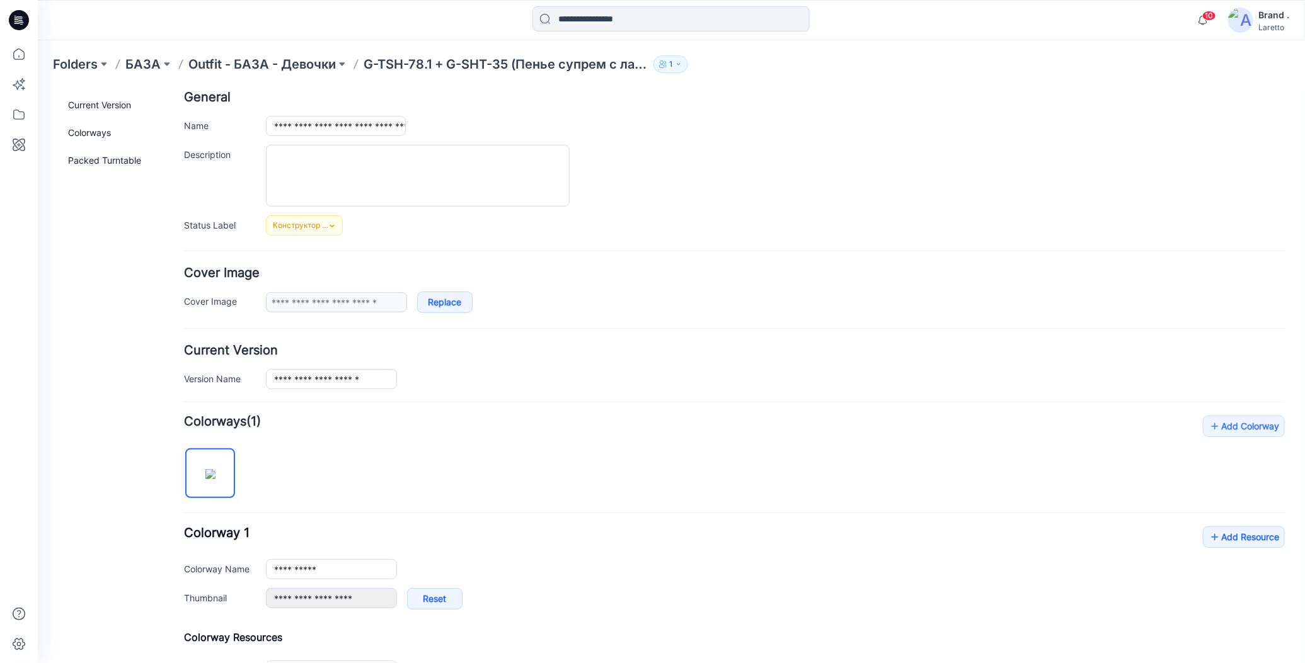
scroll to position [255, 0]
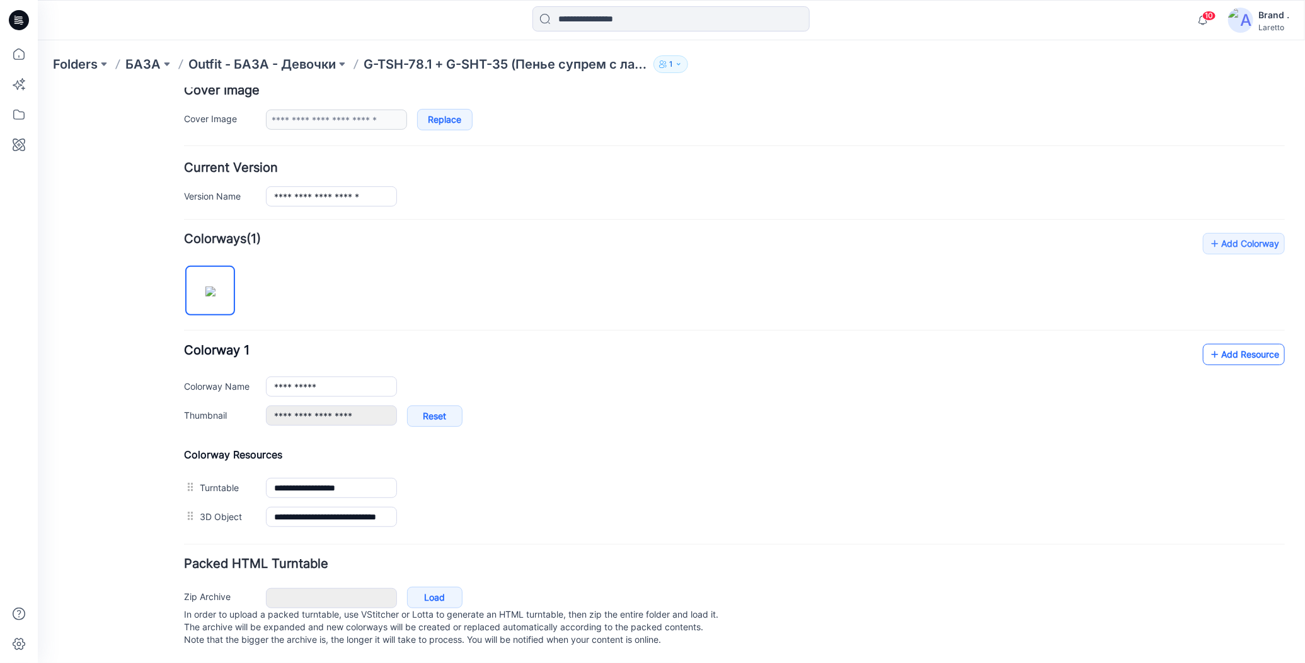
click at [1208, 348] on icon at bounding box center [1214, 354] width 13 height 20
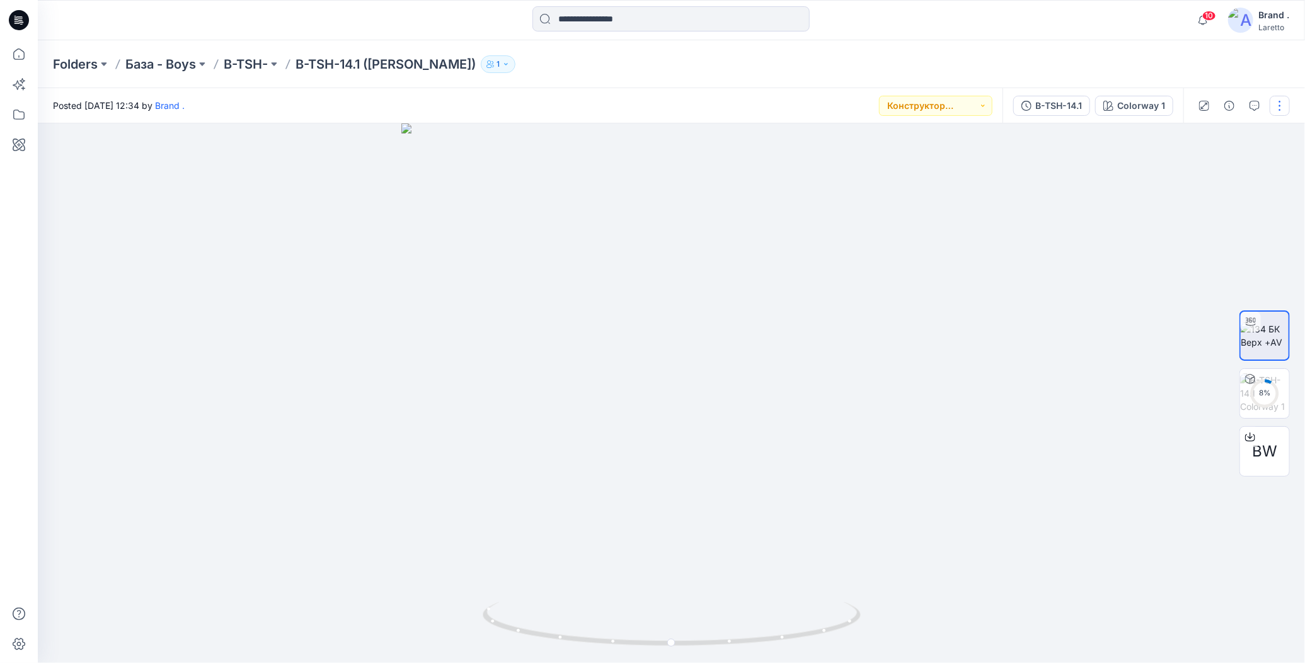
click at [1276, 105] on button "button" at bounding box center [1280, 106] width 20 height 20
click at [938, 64] on div "Folders База - Boys B-TSH- B-TSH-14.1 (Пенье WFACE Пике) 1" at bounding box center [622, 64] width 1139 height 18
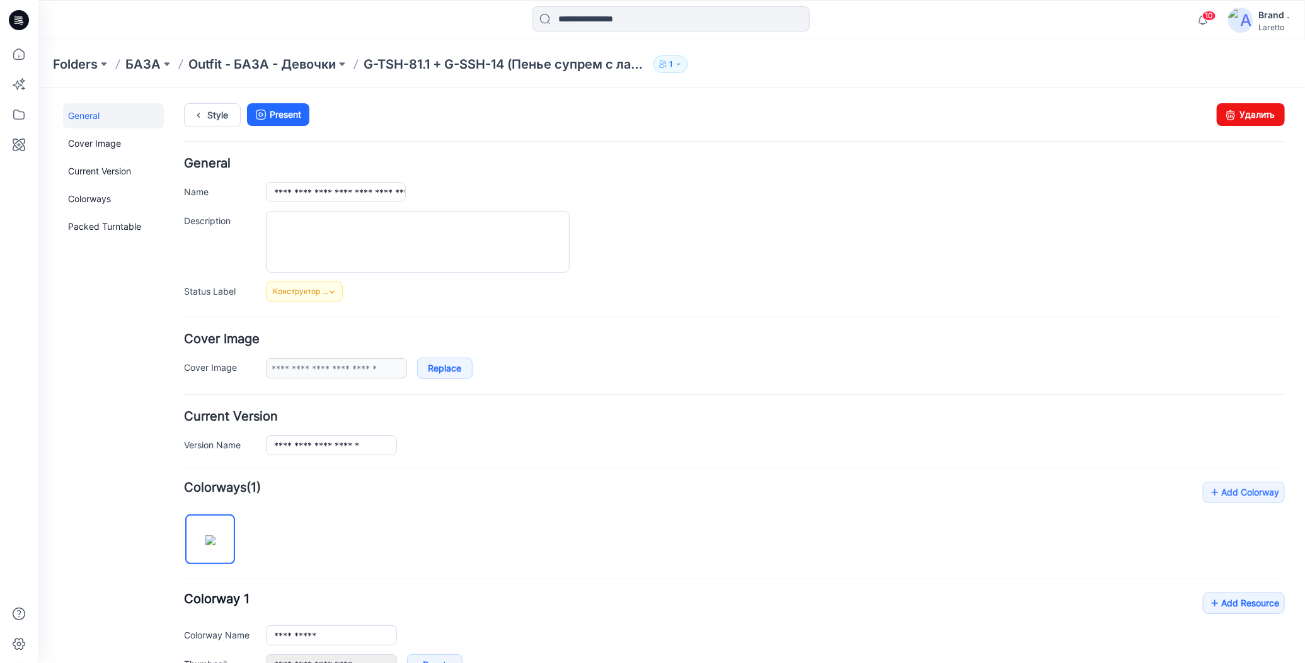
scroll to position [255, 0]
